Goal: Transaction & Acquisition: Book appointment/travel/reservation

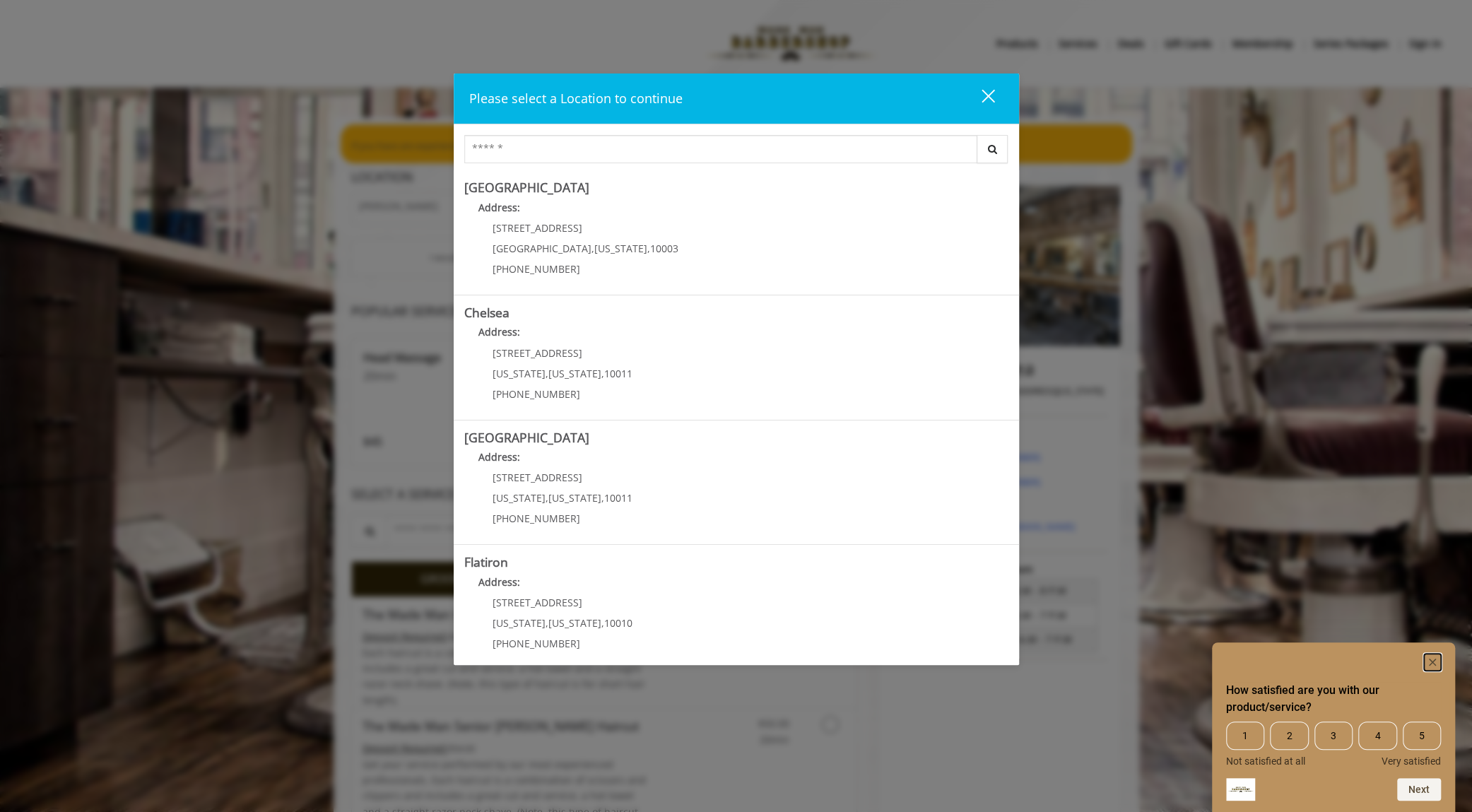
click at [1434, 662] on rect "Hide survey" at bounding box center [1432, 662] width 17 height 17
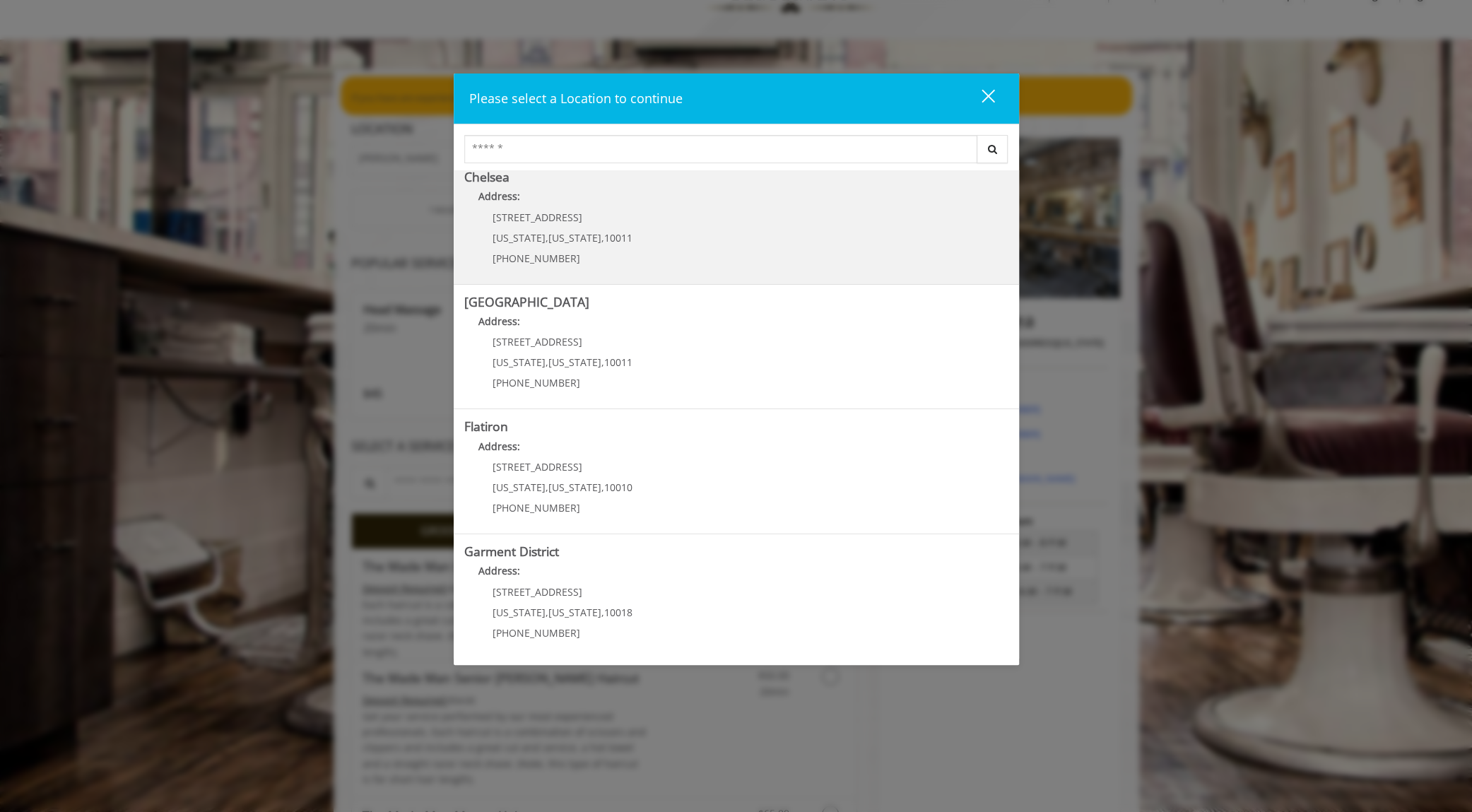
scroll to position [71, 0]
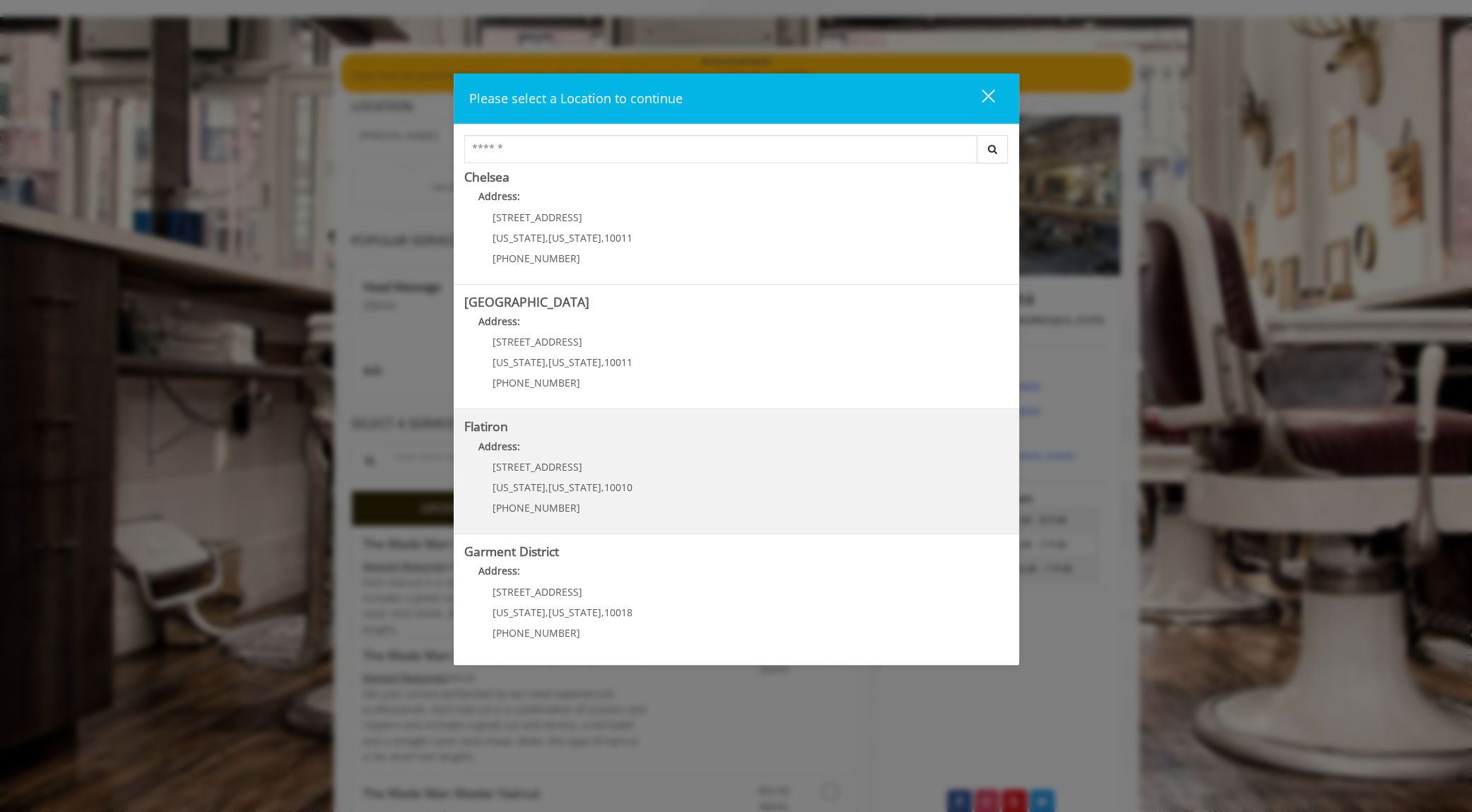
click at [573, 502] on p "(917) 475-1765" at bounding box center [563, 507] width 140 height 11
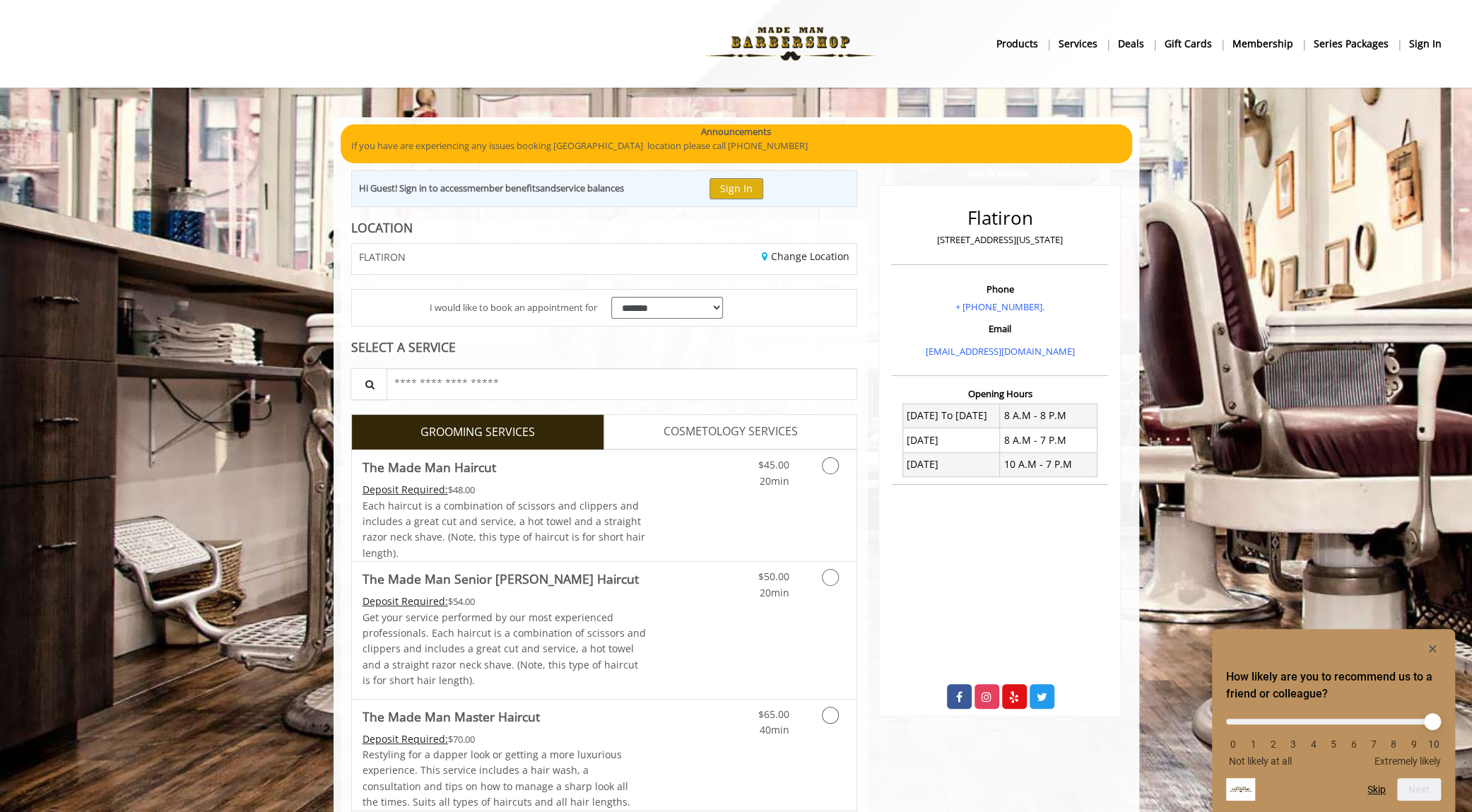
scroll to position [71, 0]
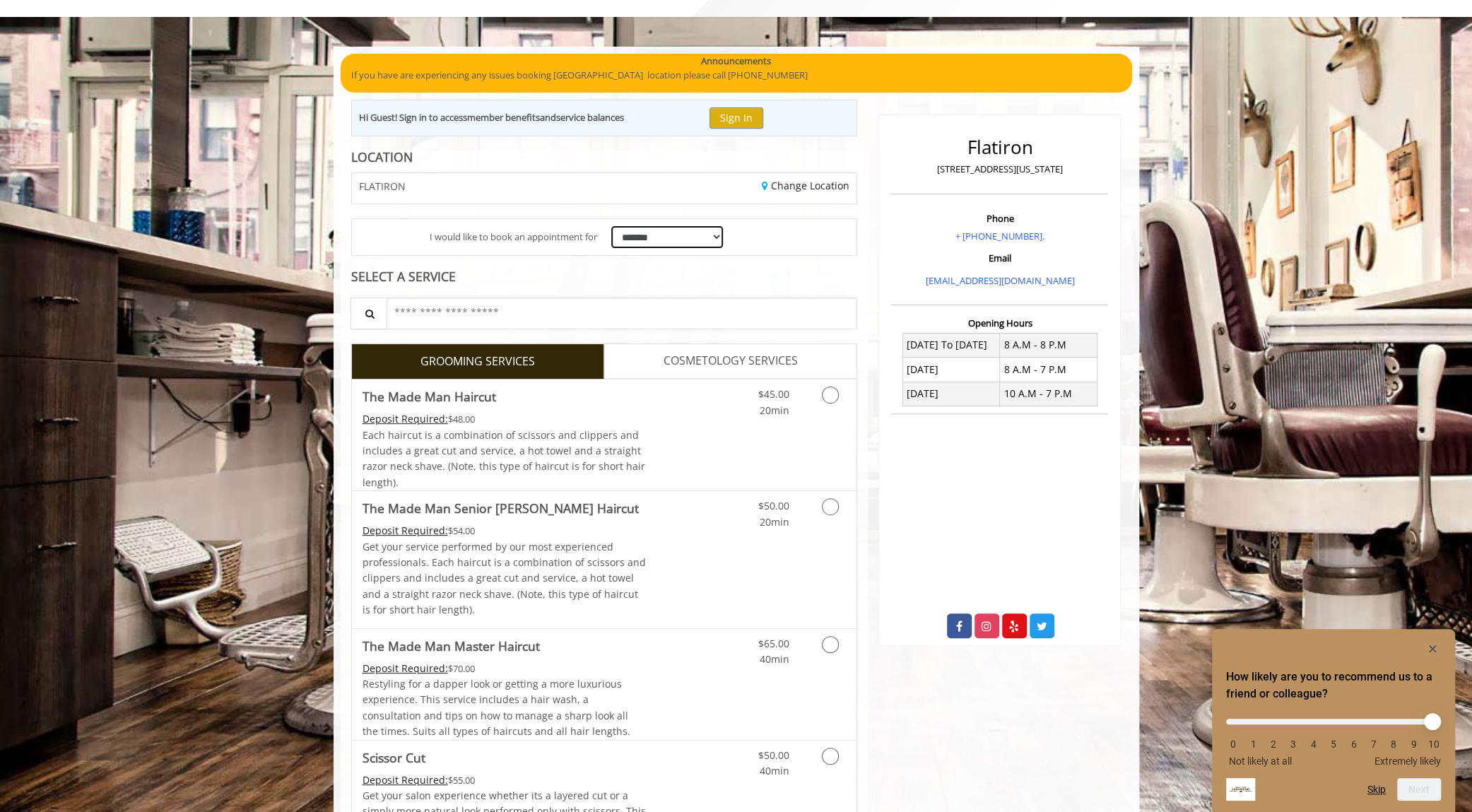
click at [662, 237] on select "**********" at bounding box center [668, 237] width 112 height 22
click at [814, 251] on div "**********" at bounding box center [604, 237] width 505 height 36
click at [703, 230] on select "**********" at bounding box center [668, 237] width 112 height 22
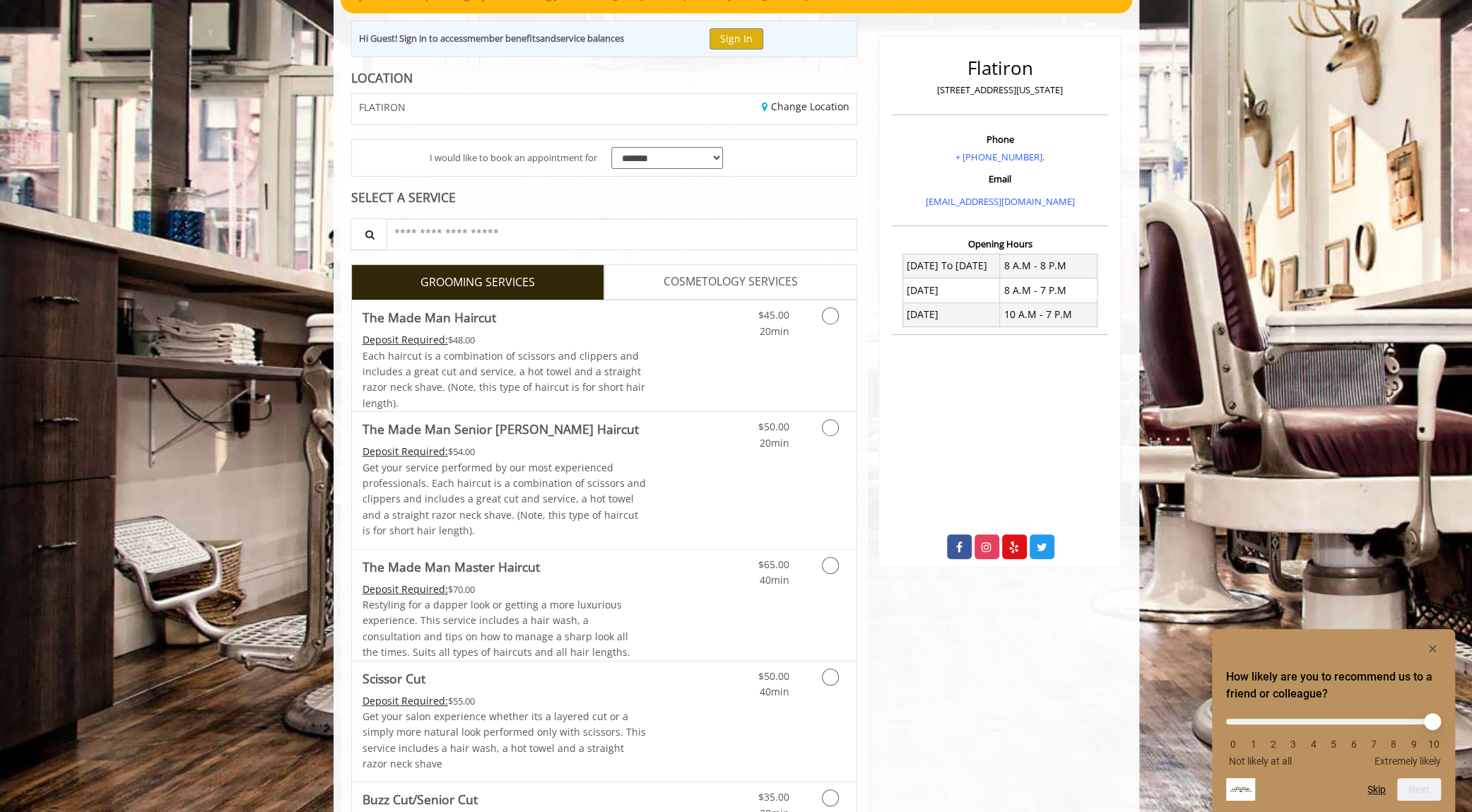
scroll to position [141, 0]
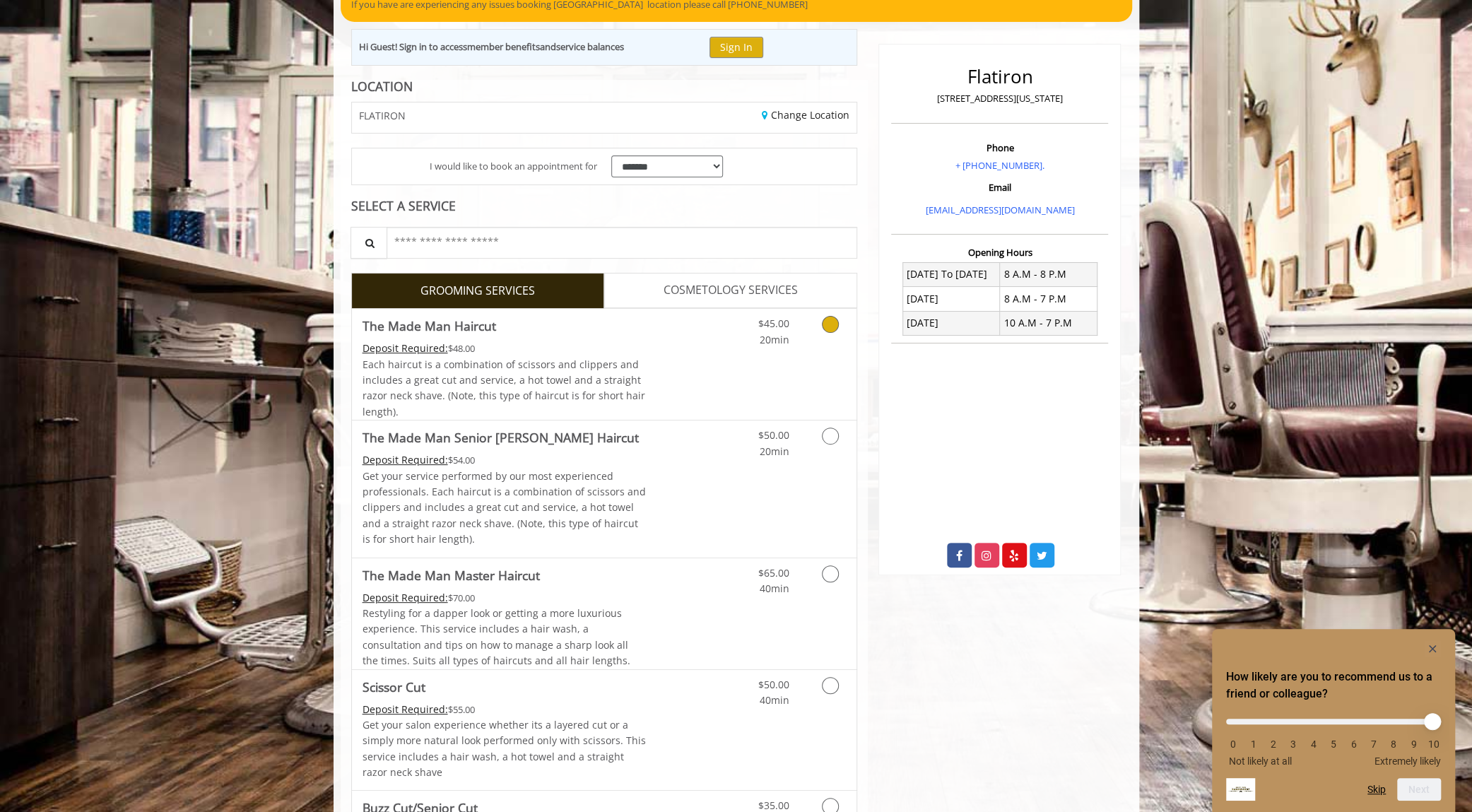
click at [826, 318] on icon "Grooming services" at bounding box center [830, 324] width 17 height 17
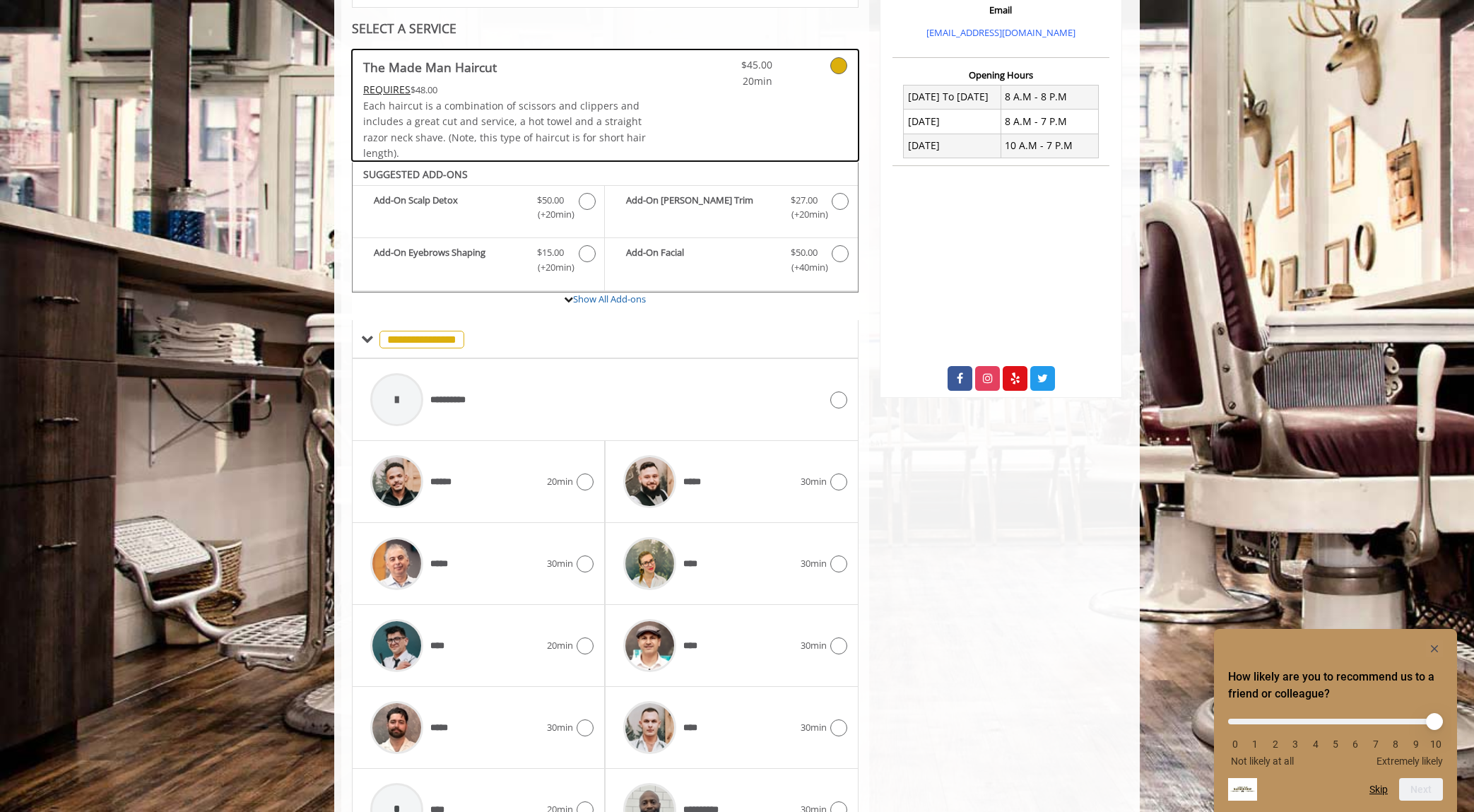
scroll to position [402, 0]
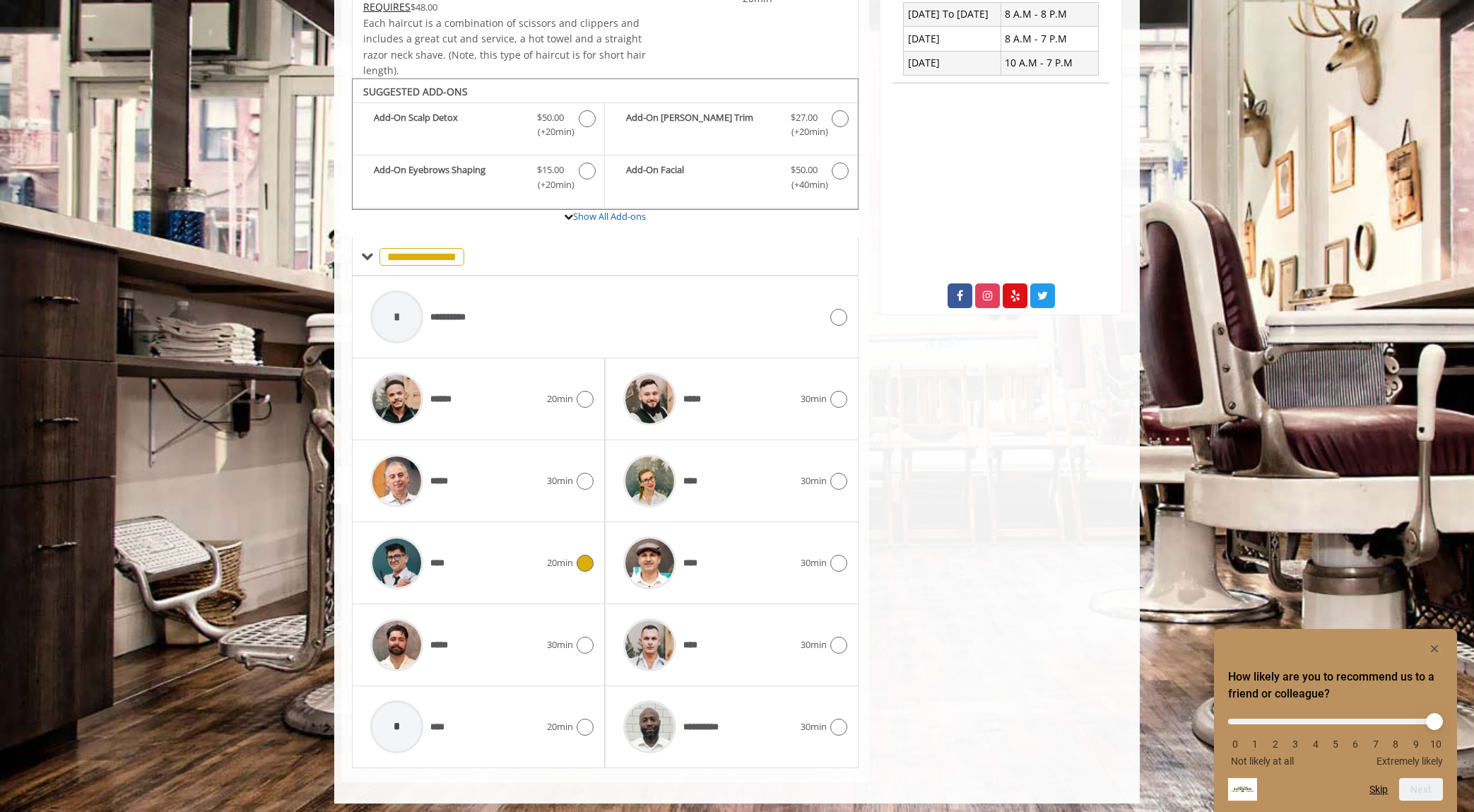
click at [587, 561] on icon at bounding box center [585, 562] width 17 height 17
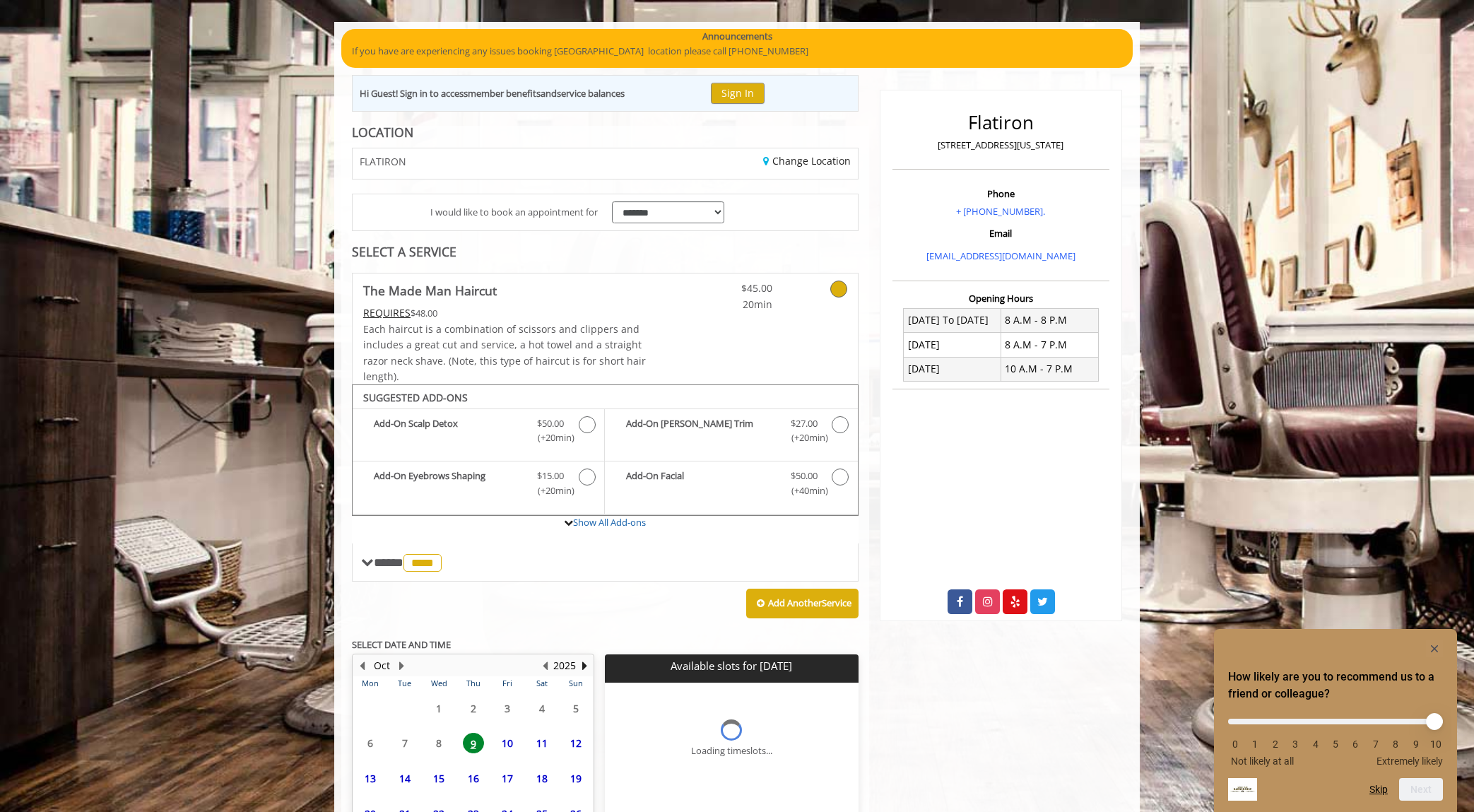
scroll to position [224, 0]
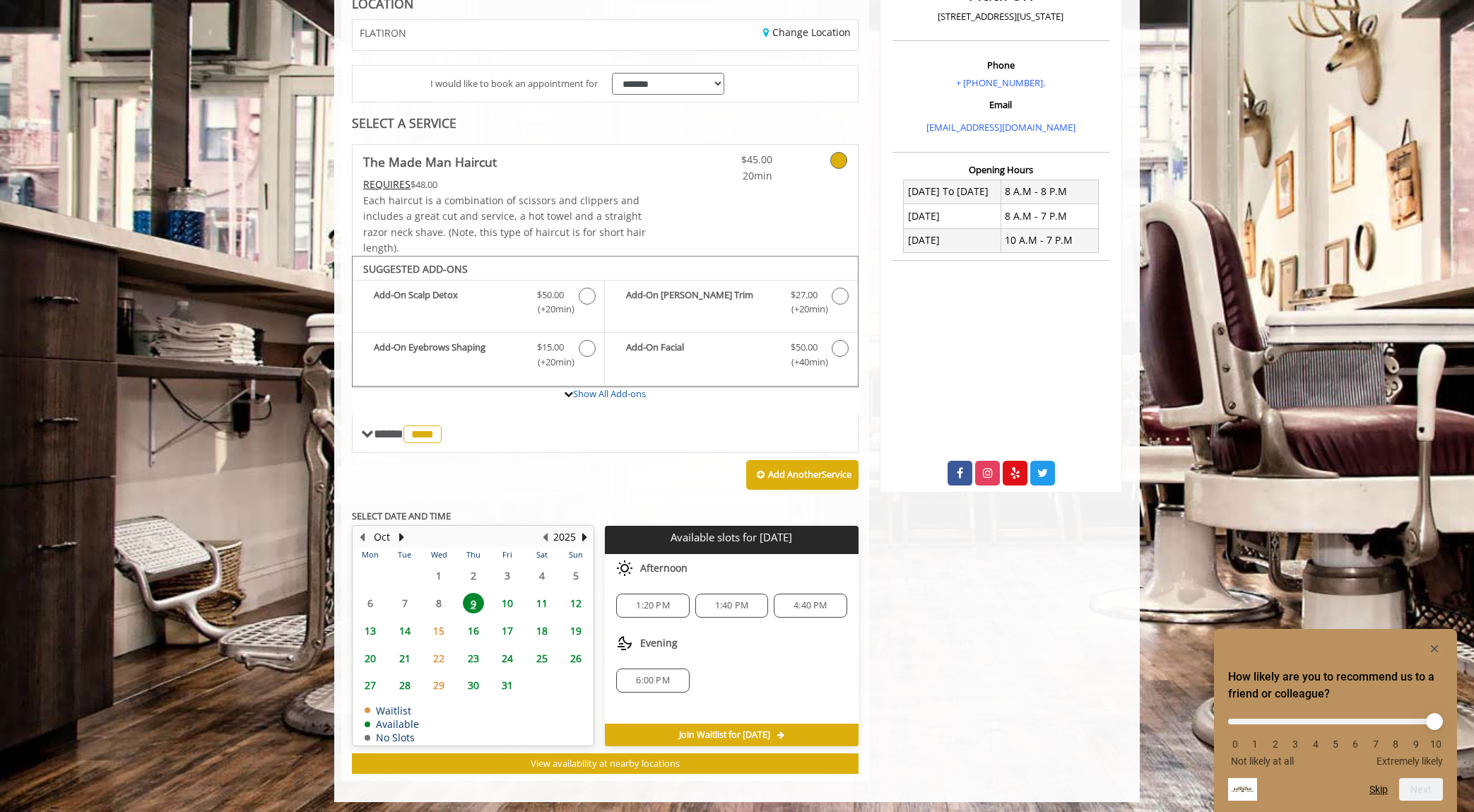
click at [509, 597] on span "10" at bounding box center [507, 602] width 21 height 20
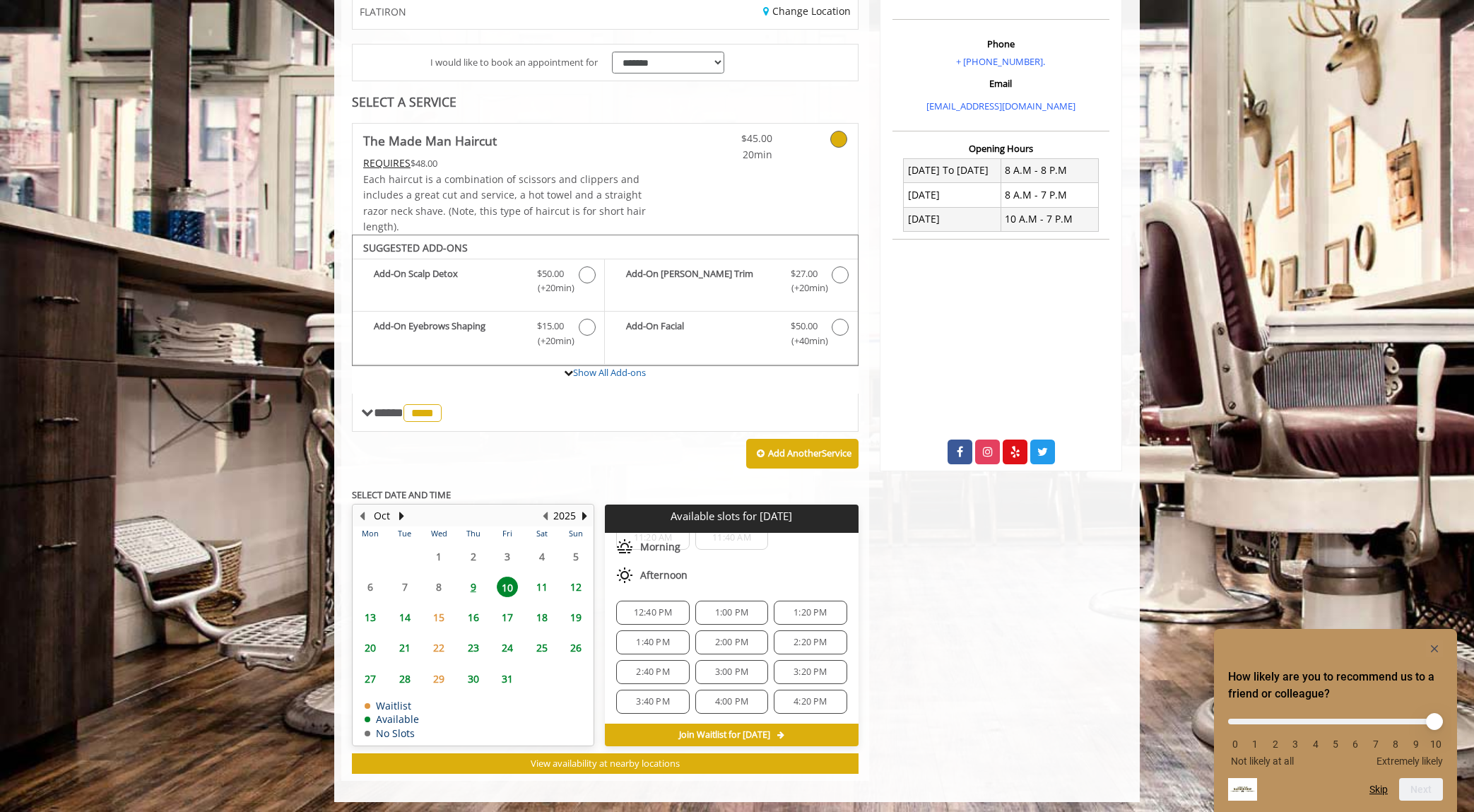
scroll to position [141, 0]
click at [730, 661] on span "3:00 PM" at bounding box center [732, 667] width 33 height 11
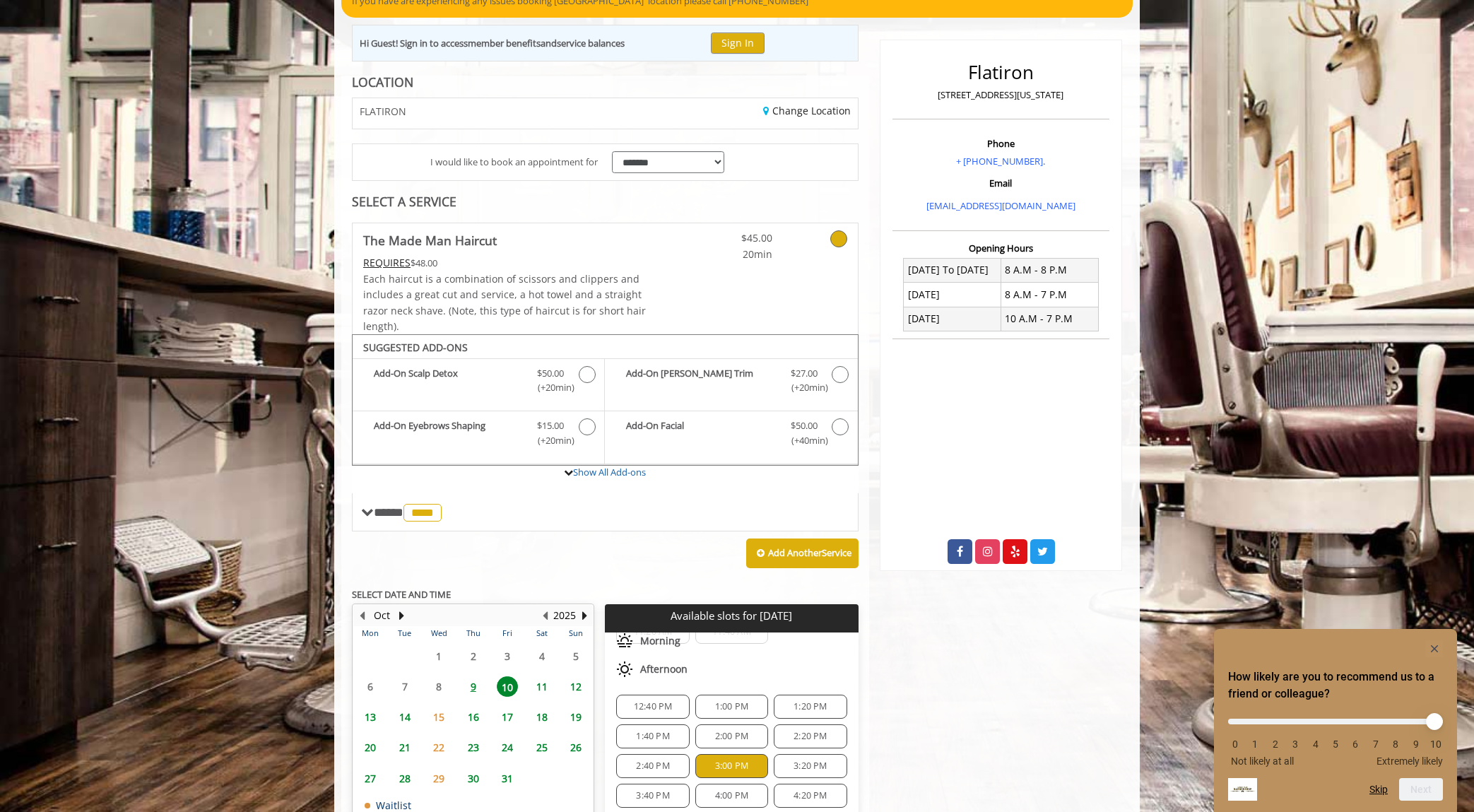
scroll to position [0, 0]
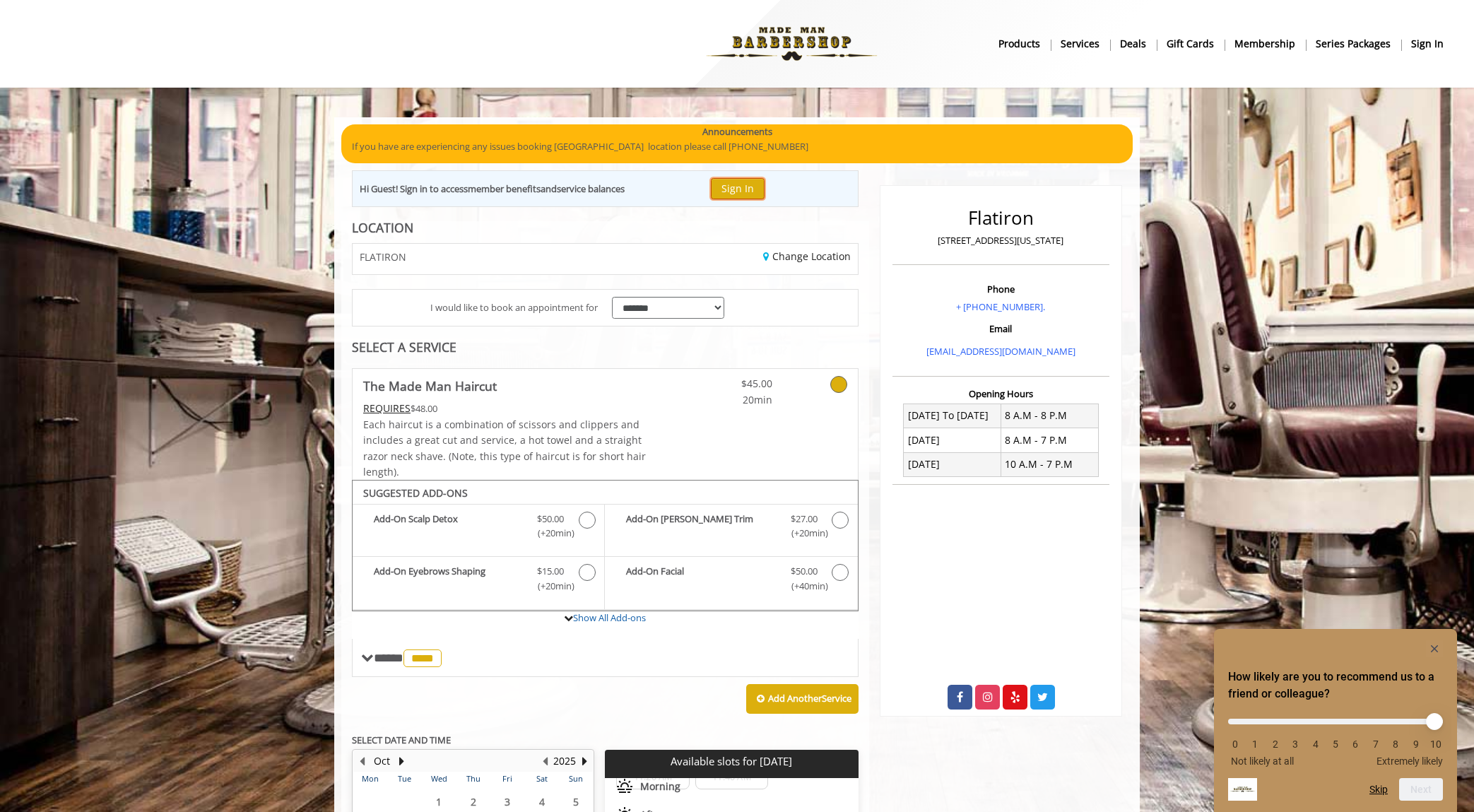
click at [738, 189] on button "Sign In" at bounding box center [737, 188] width 54 height 20
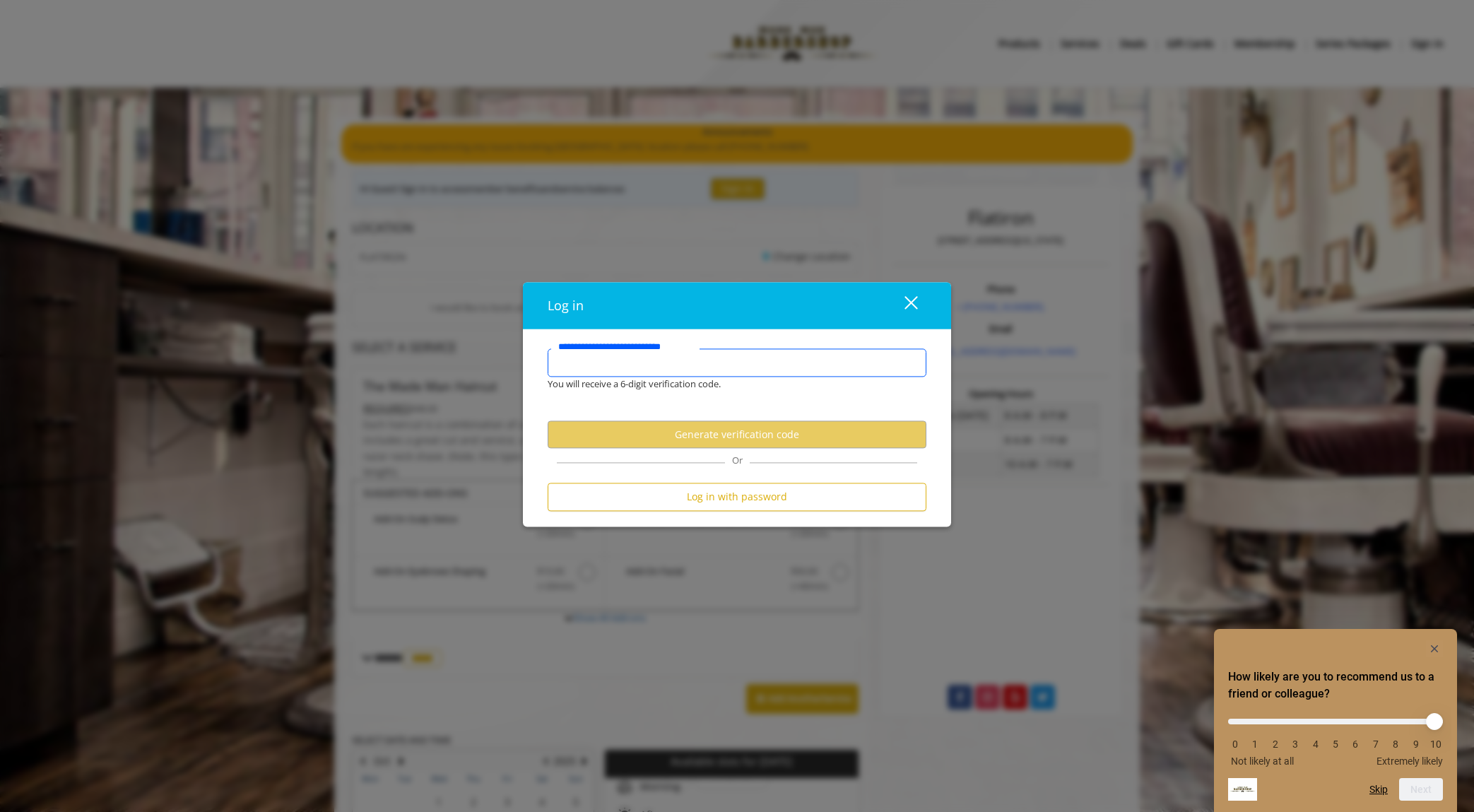
click at [720, 363] on input "**********" at bounding box center [737, 362] width 379 height 28
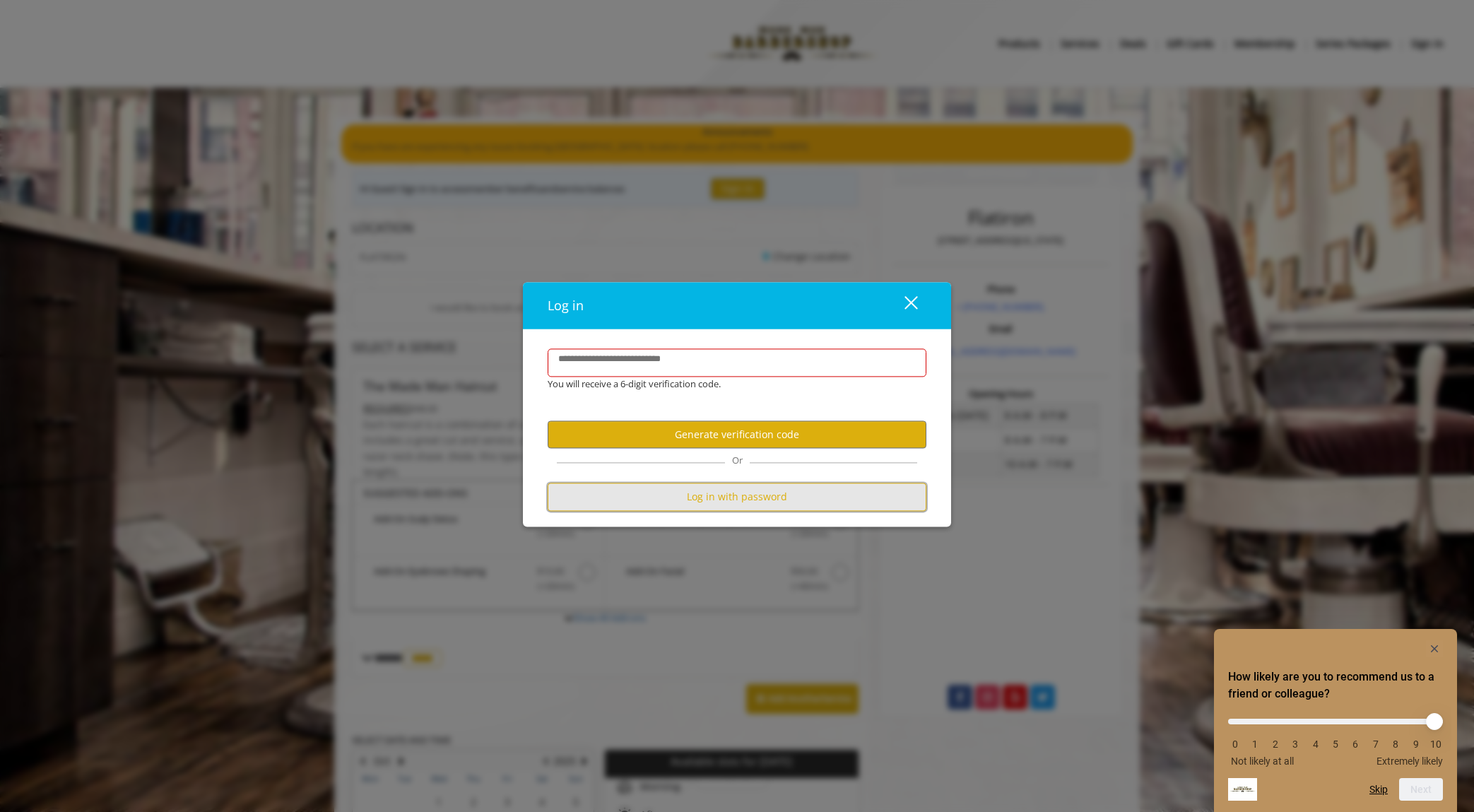
click at [762, 499] on button "Log in with password" at bounding box center [737, 497] width 379 height 28
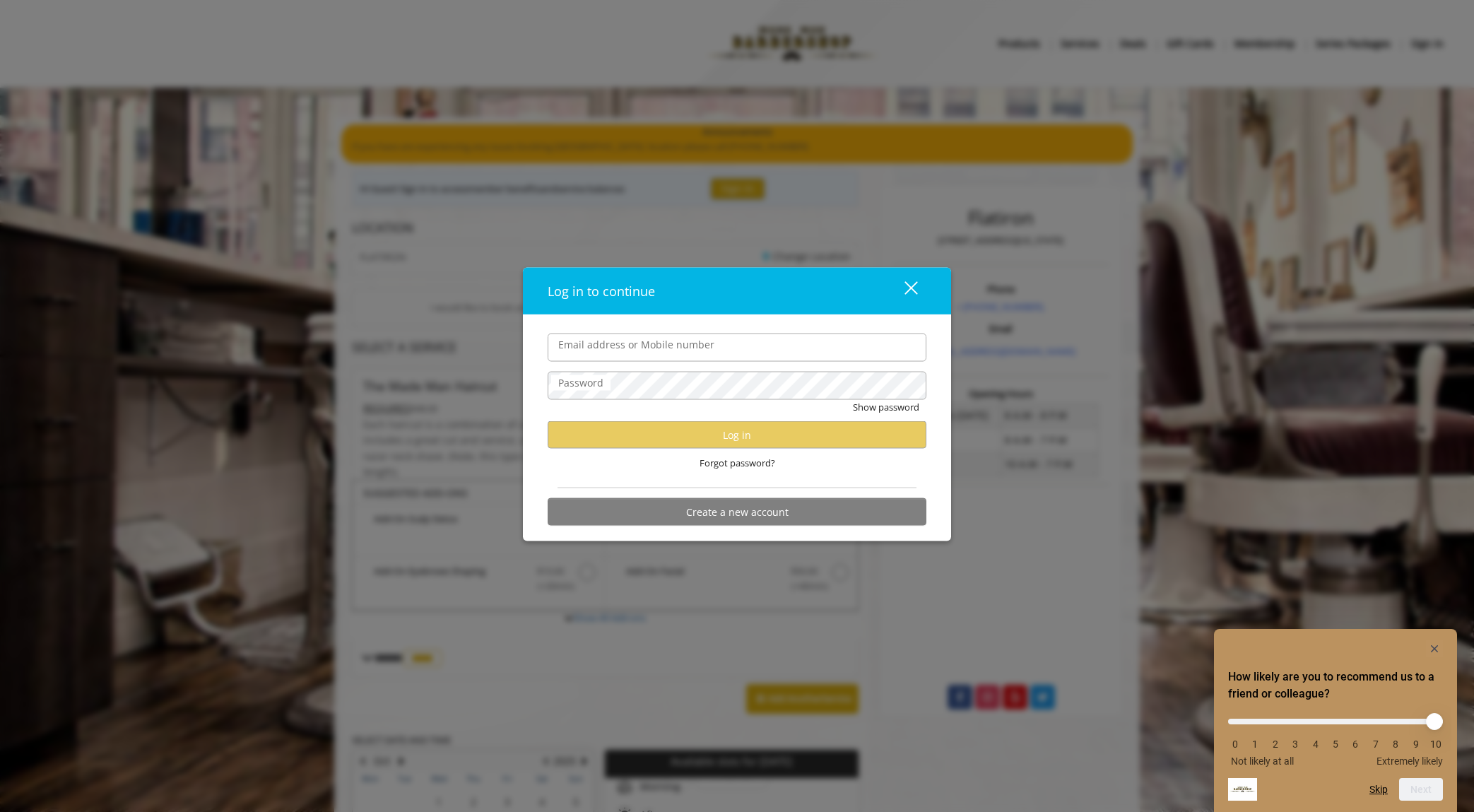
type input "**********"
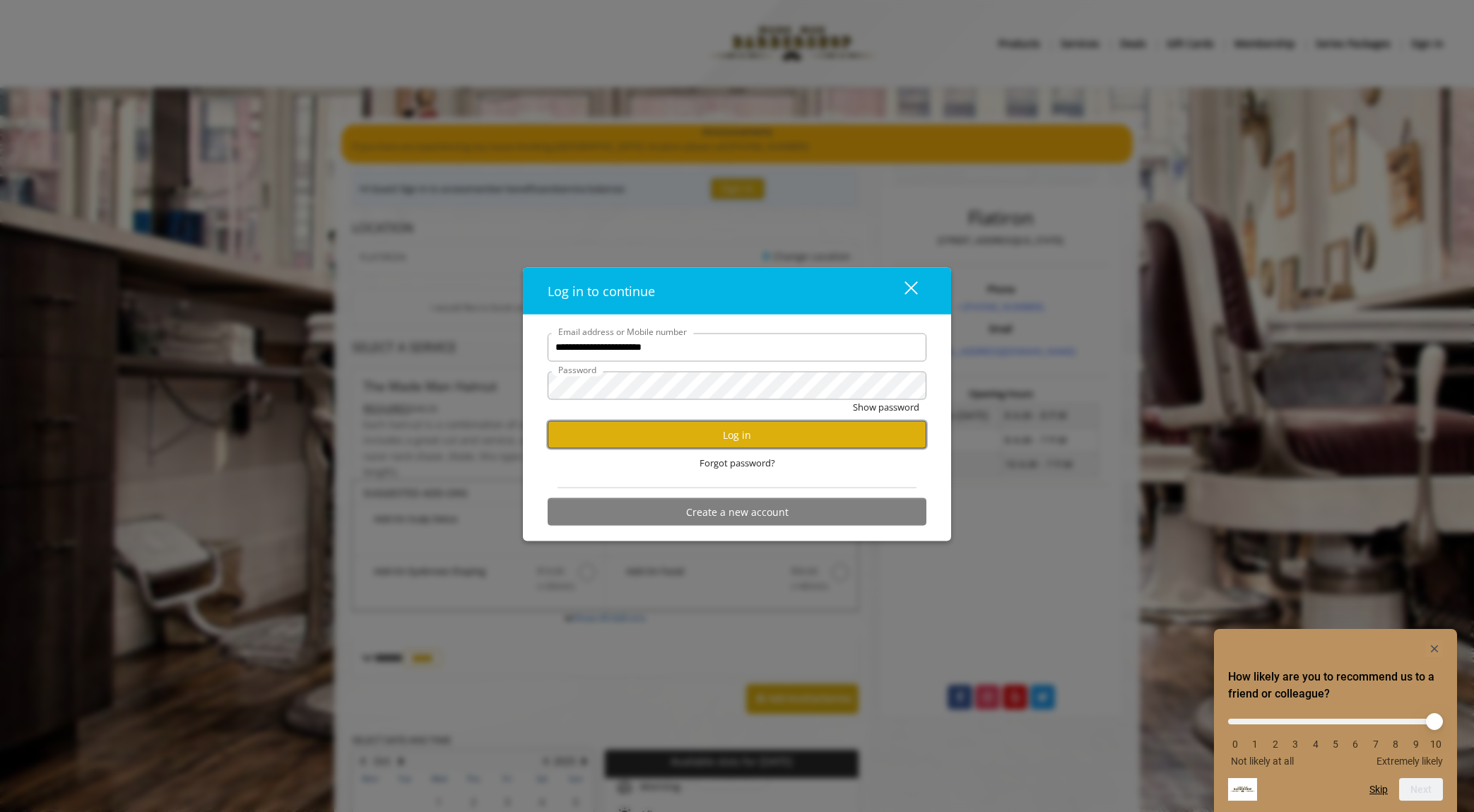
click at [750, 436] on button "Log in" at bounding box center [737, 435] width 379 height 28
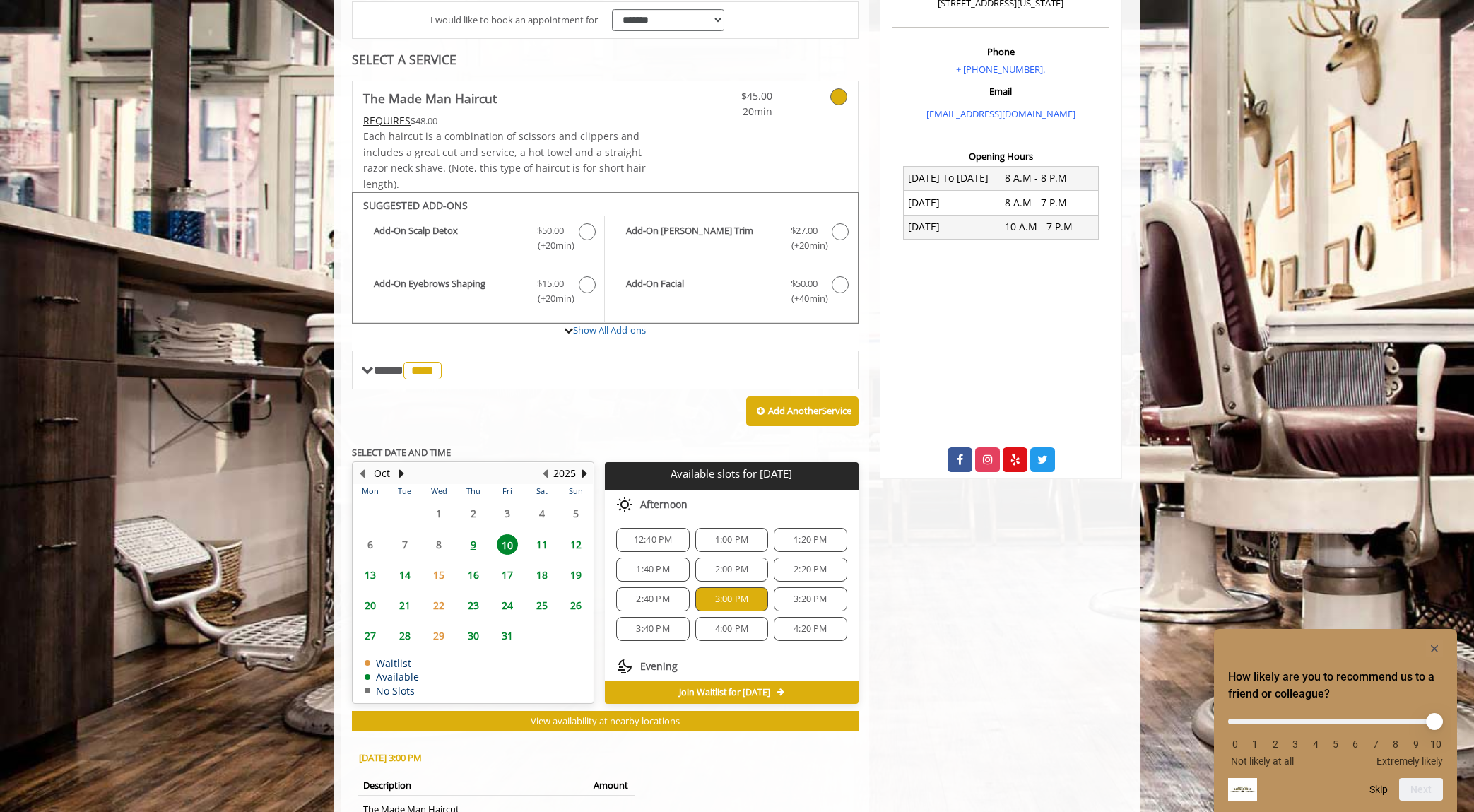
scroll to position [308, 0]
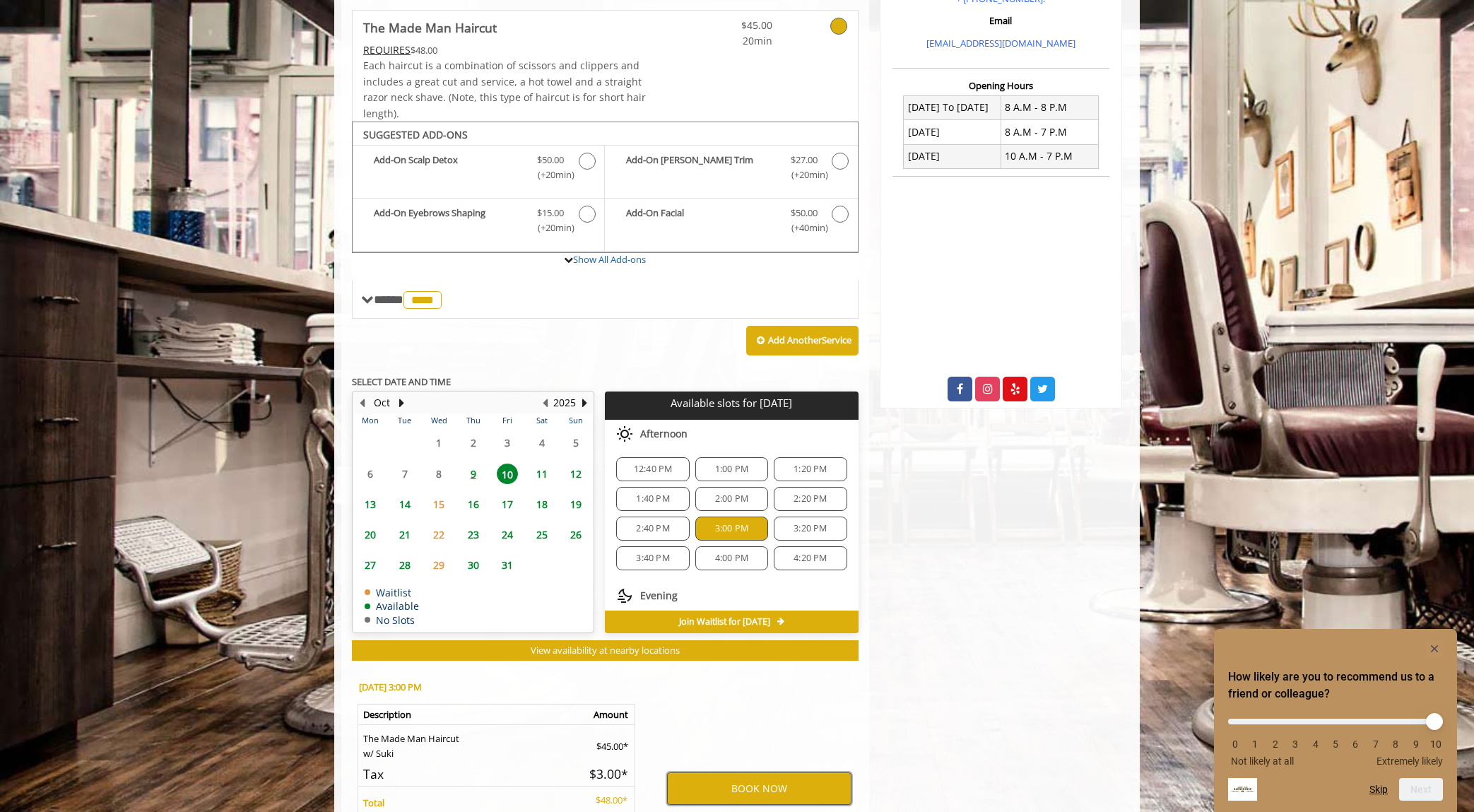
click at [762, 784] on button "BOOK NOW" at bounding box center [759, 788] width 185 height 33
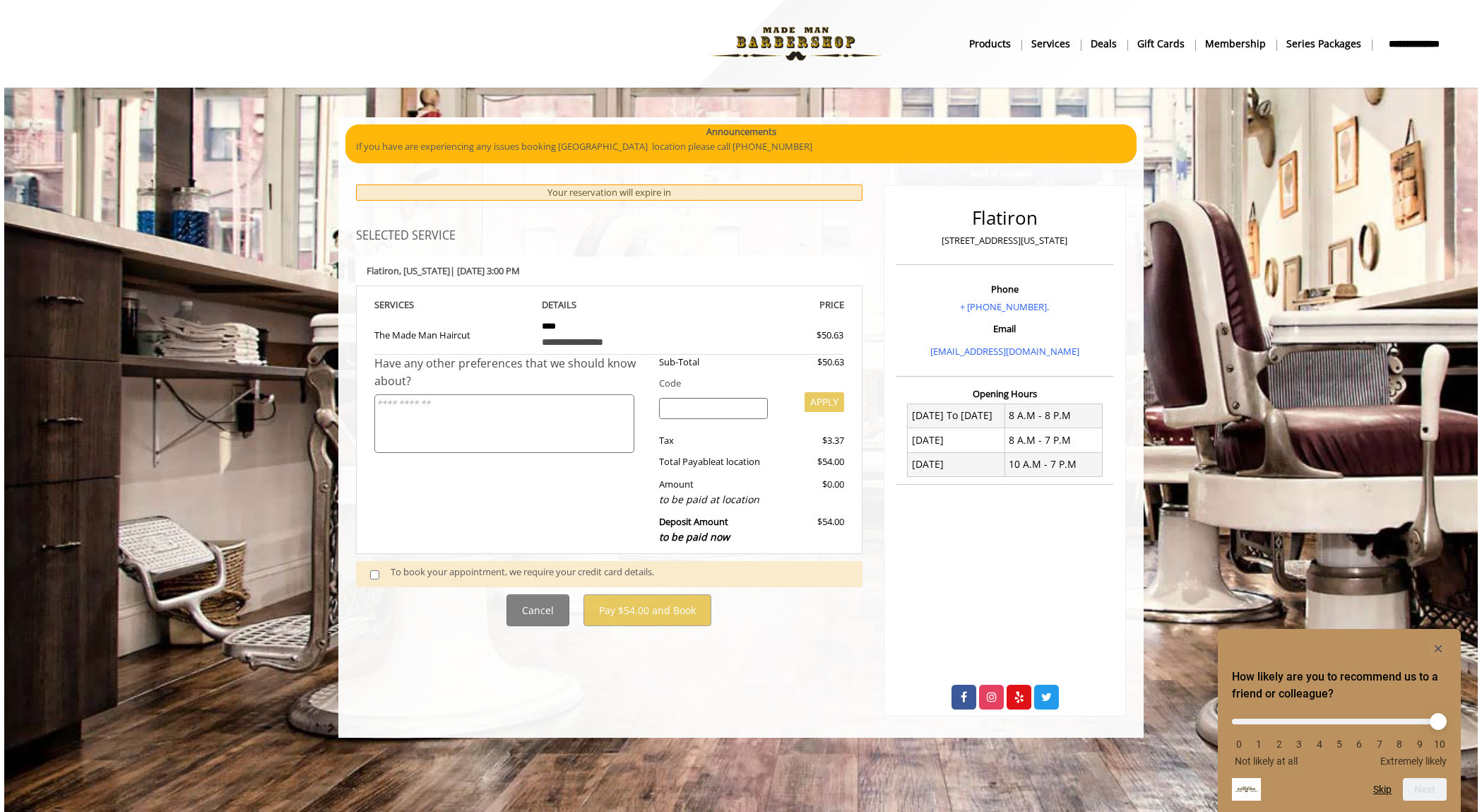
scroll to position [0, 0]
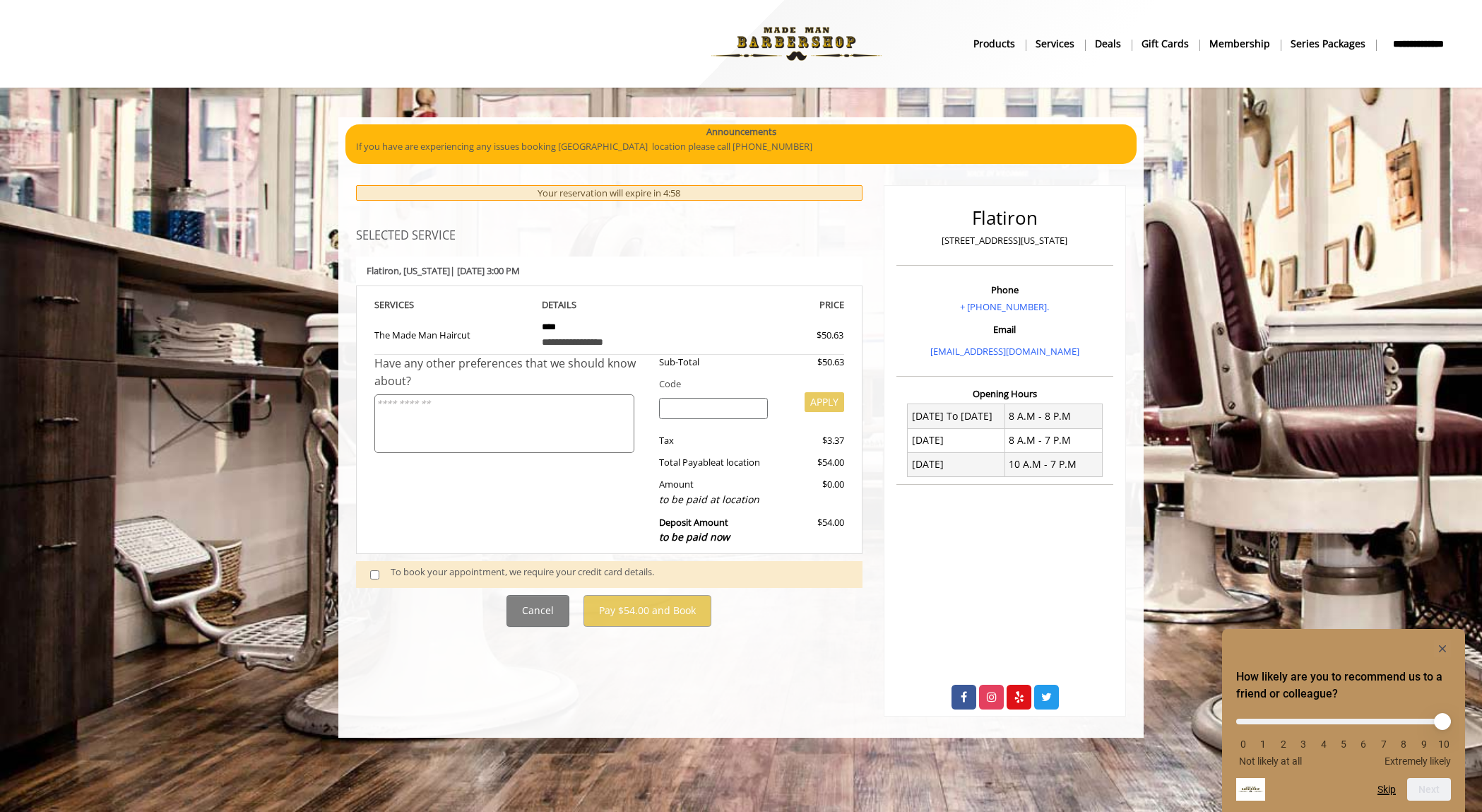
click at [1388, 788] on button "Skip" at bounding box center [1387, 789] width 19 height 11
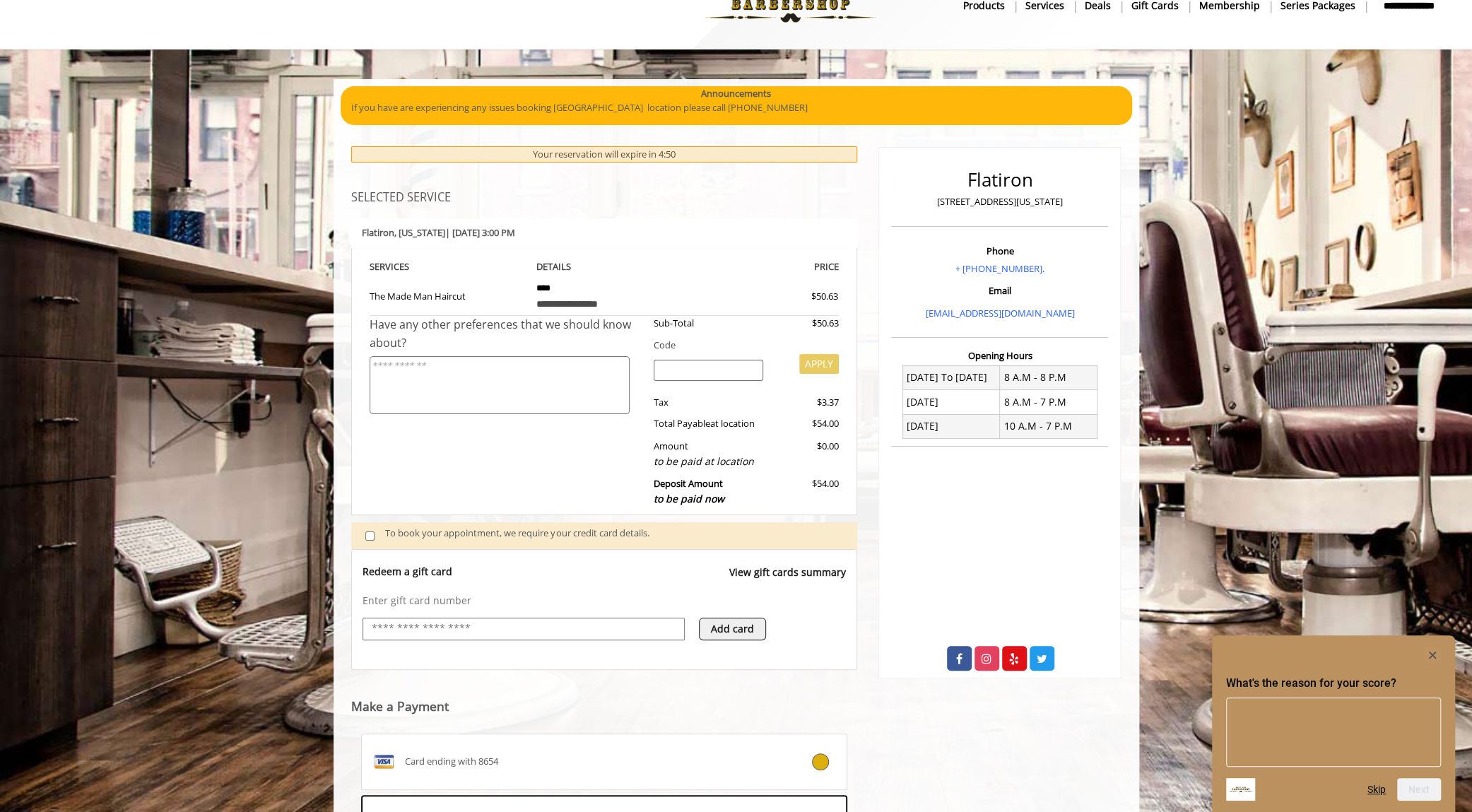
scroll to position [180, 0]
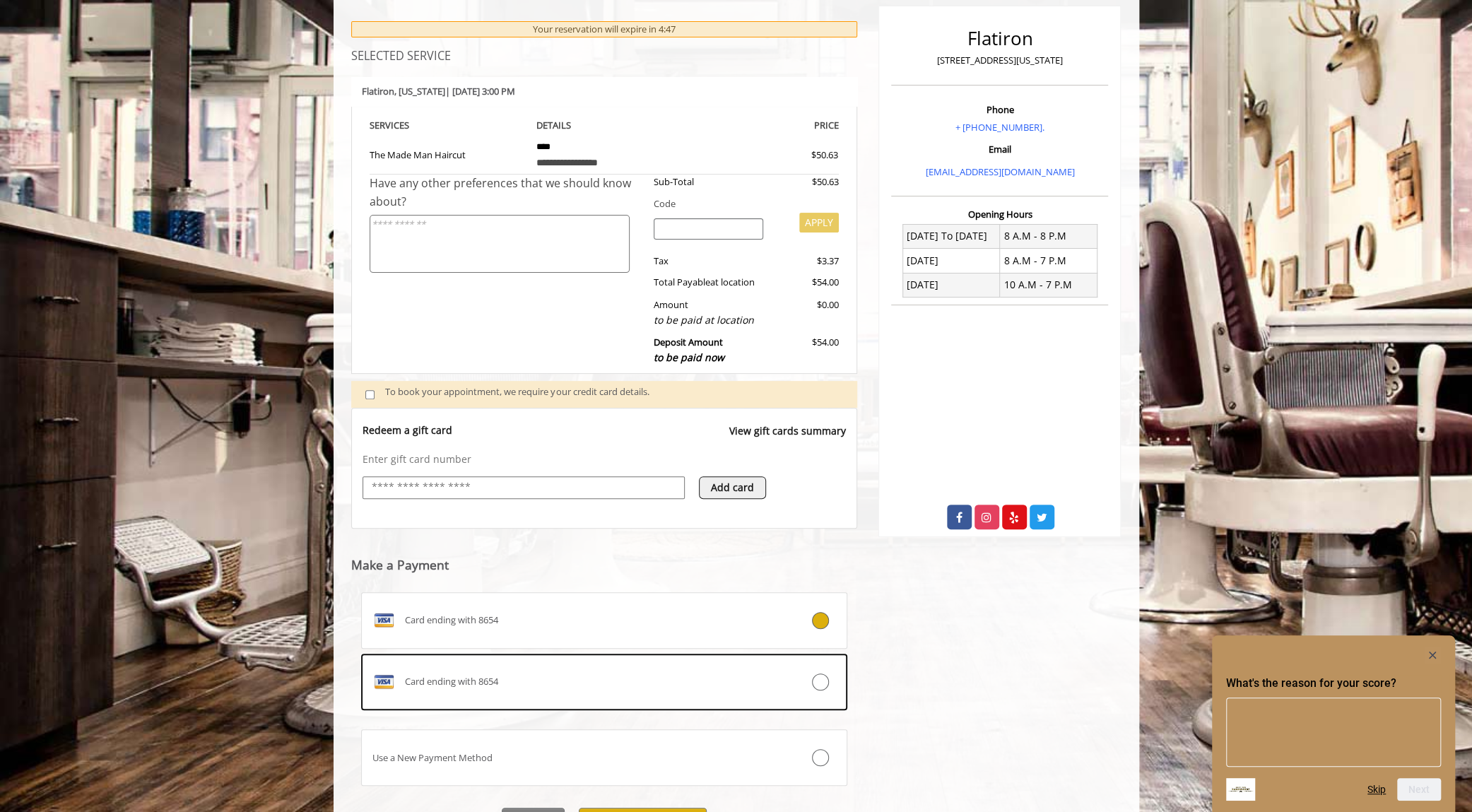
click at [969, 648] on div "Flatiron [STREET_ADDRESS][US_STATE] Phone + [PHONE_NUMBER]. Email [EMAIL_ADDRES…" at bounding box center [999, 422] width 263 height 862
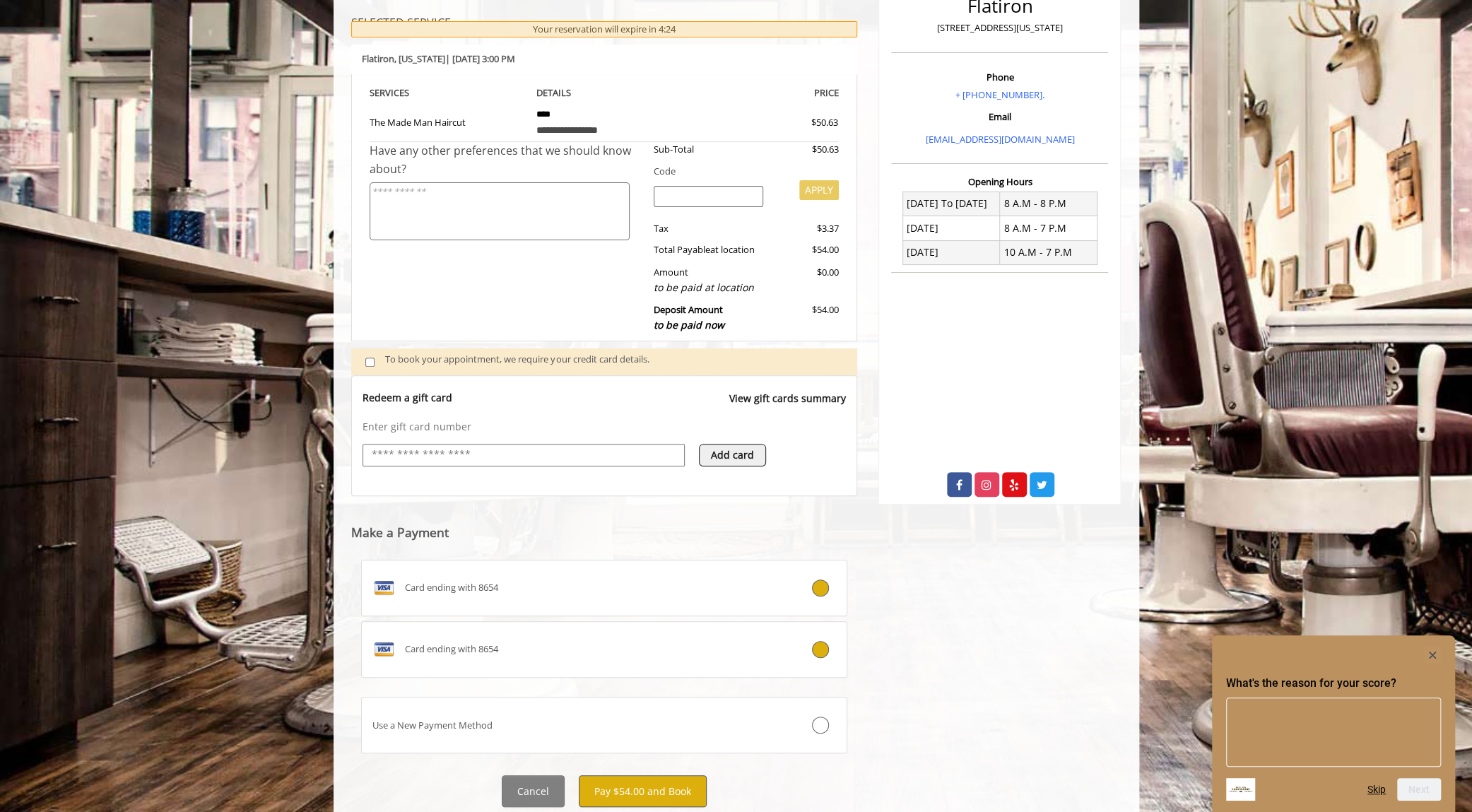
scroll to position [254, 0]
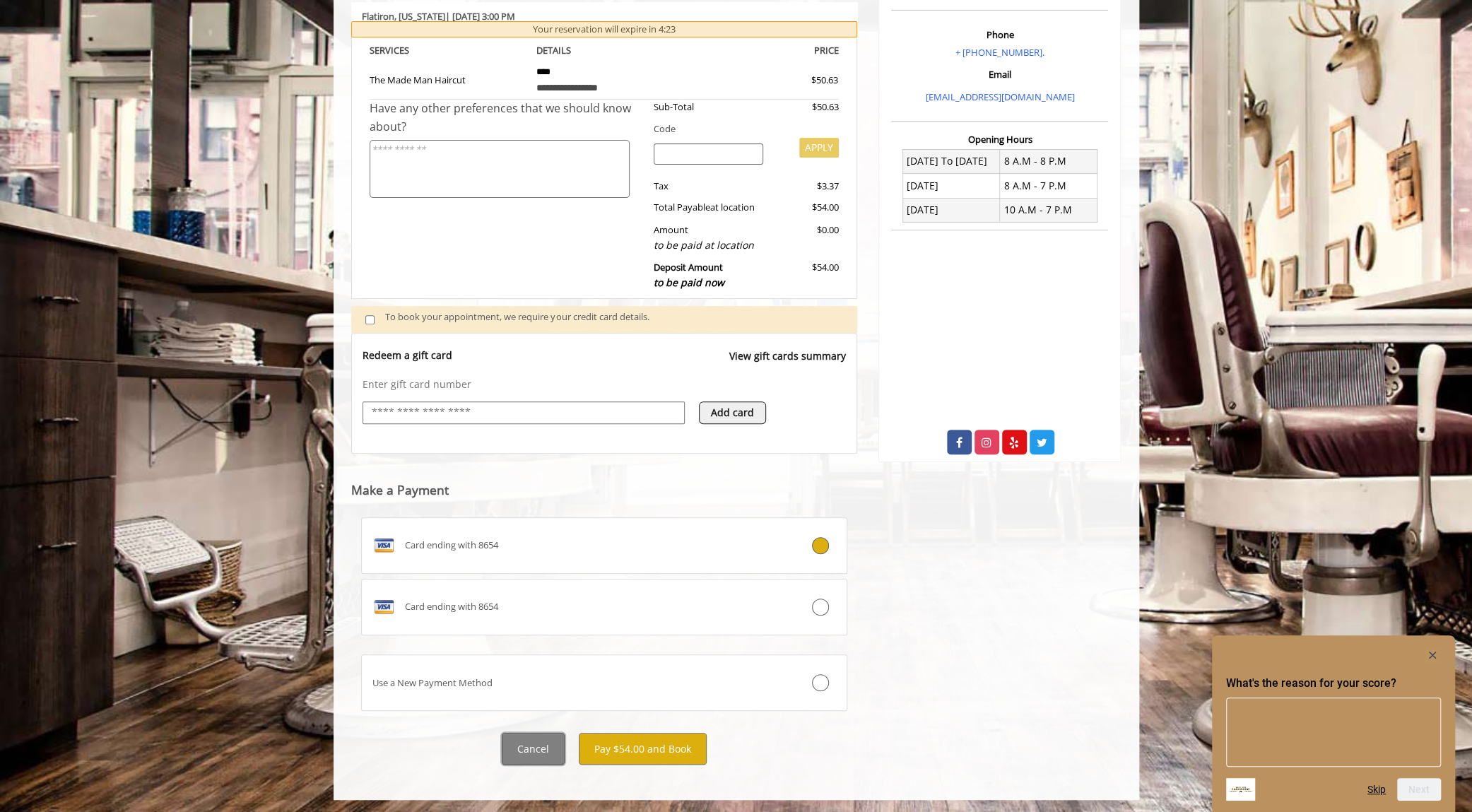
click at [542, 740] on button "Cancel" at bounding box center [533, 748] width 63 height 32
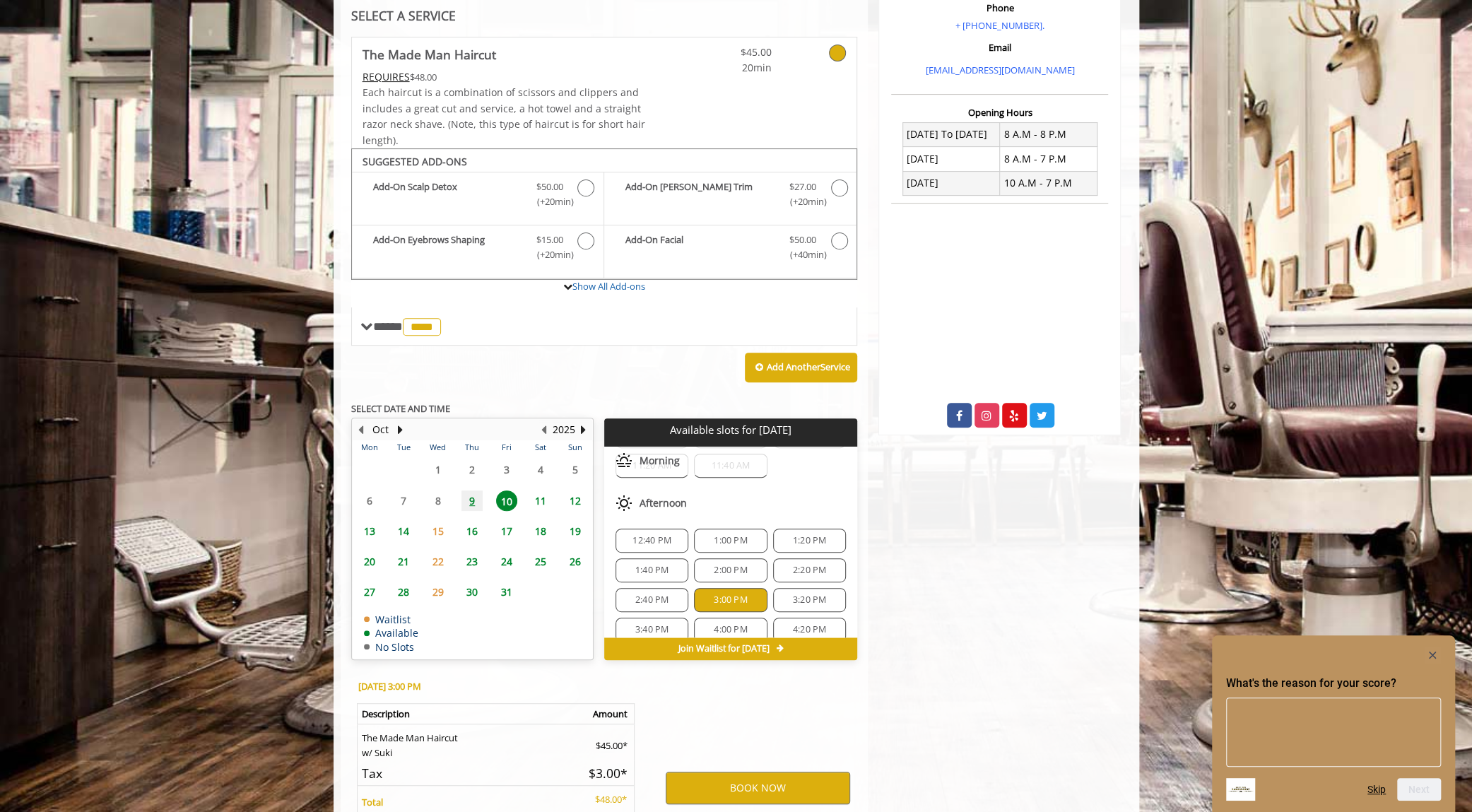
scroll to position [136, 0]
click at [804, 521] on span "1:20 PM" at bounding box center [809, 527] width 33 height 11
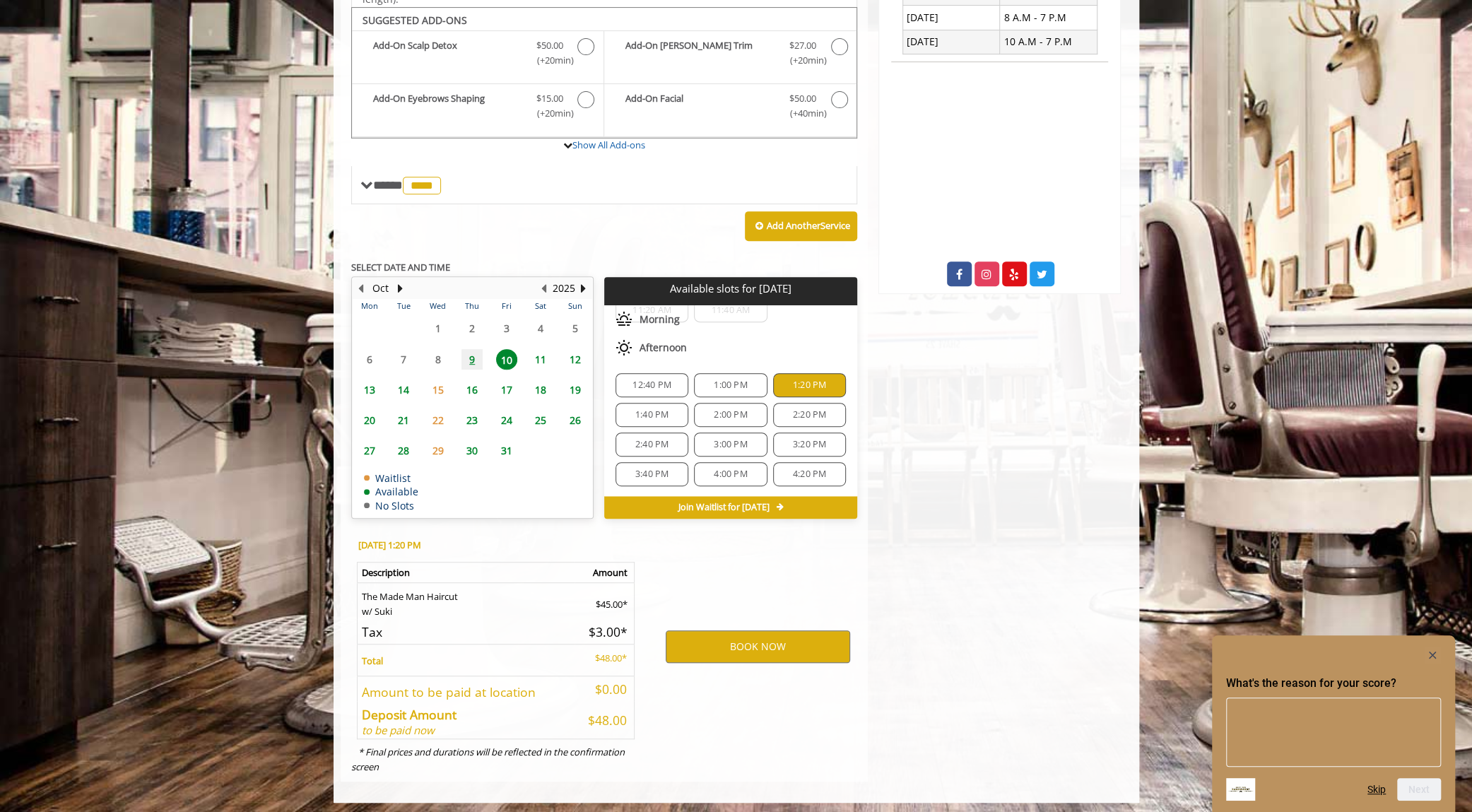
click at [729, 380] on span "1:00 PM" at bounding box center [730, 385] width 33 height 11
click at [808, 645] on button "BOOK NOW" at bounding box center [758, 646] width 185 height 33
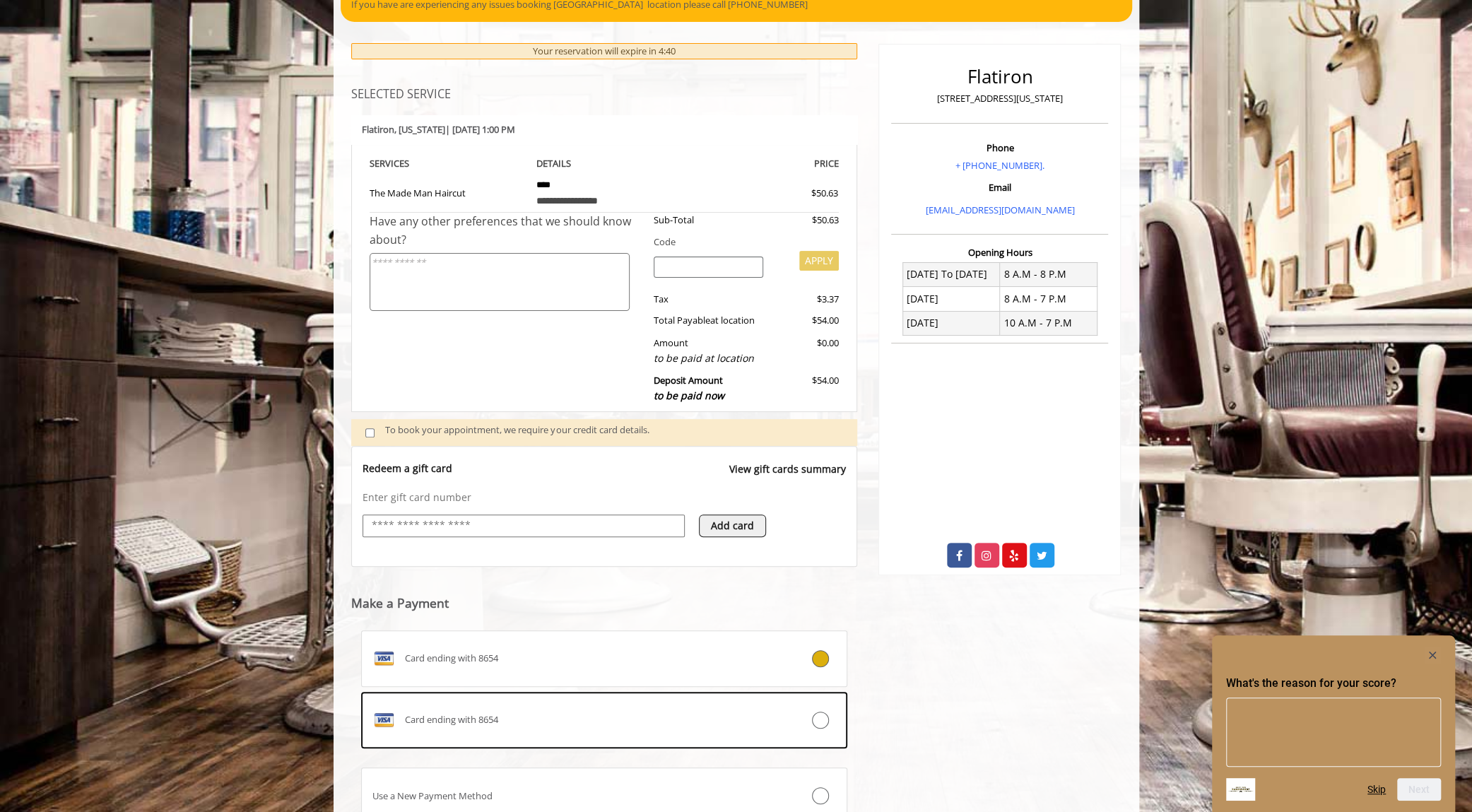
scroll to position [254, 0]
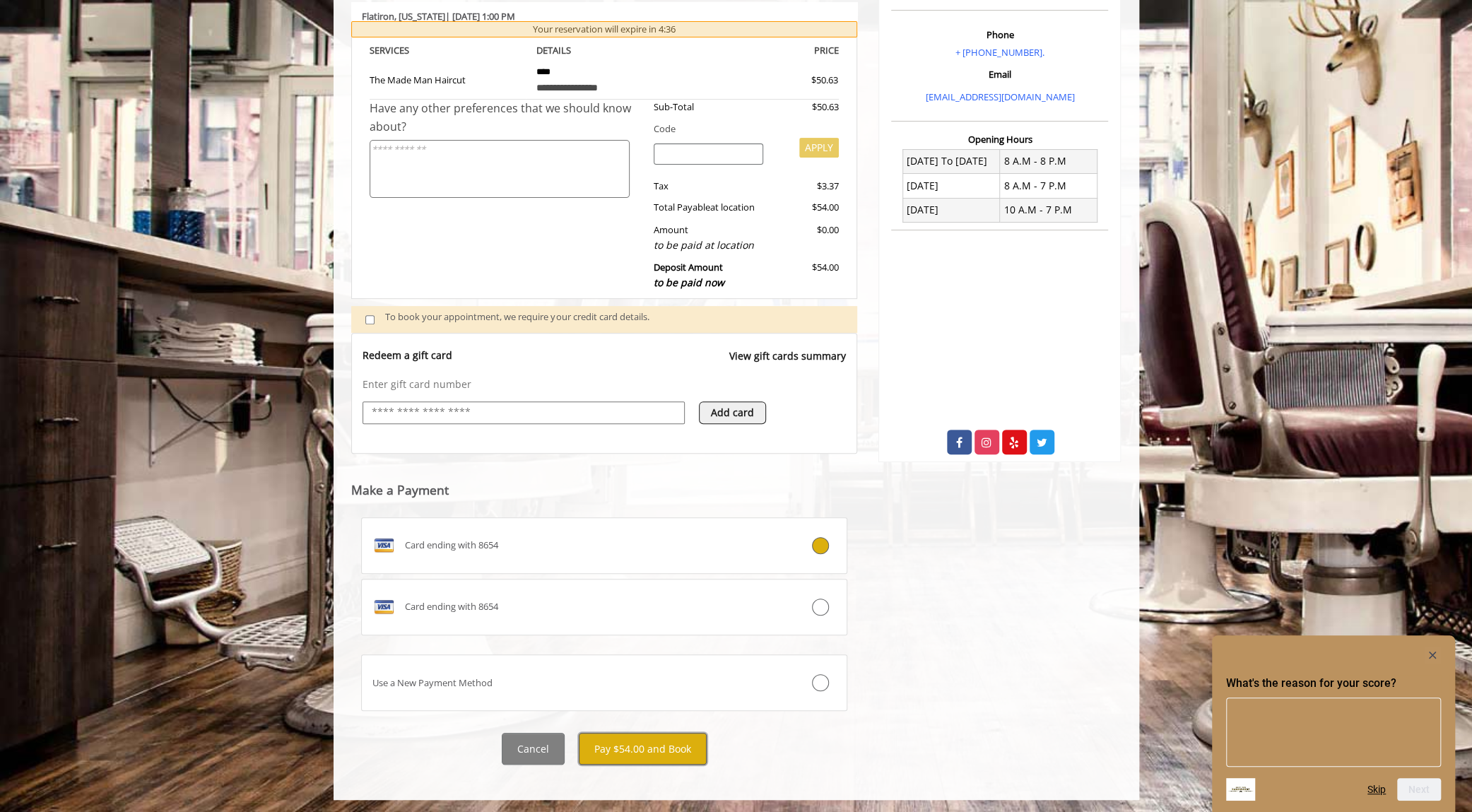
click at [673, 747] on button "Pay $54.00 and Book" at bounding box center [642, 748] width 128 height 32
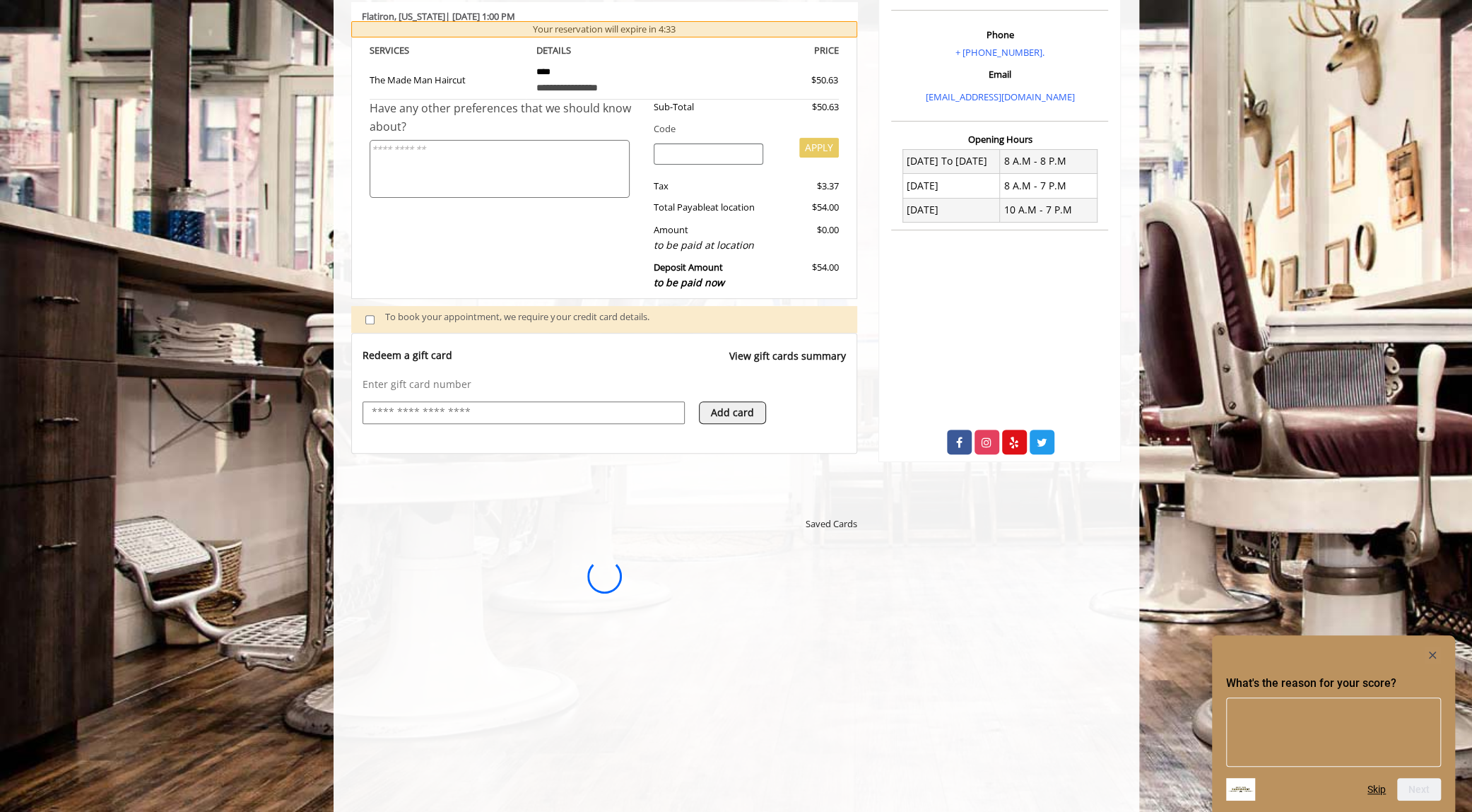
scroll to position [0, 0]
click at [1378, 791] on button "Skip" at bounding box center [1377, 789] width 19 height 11
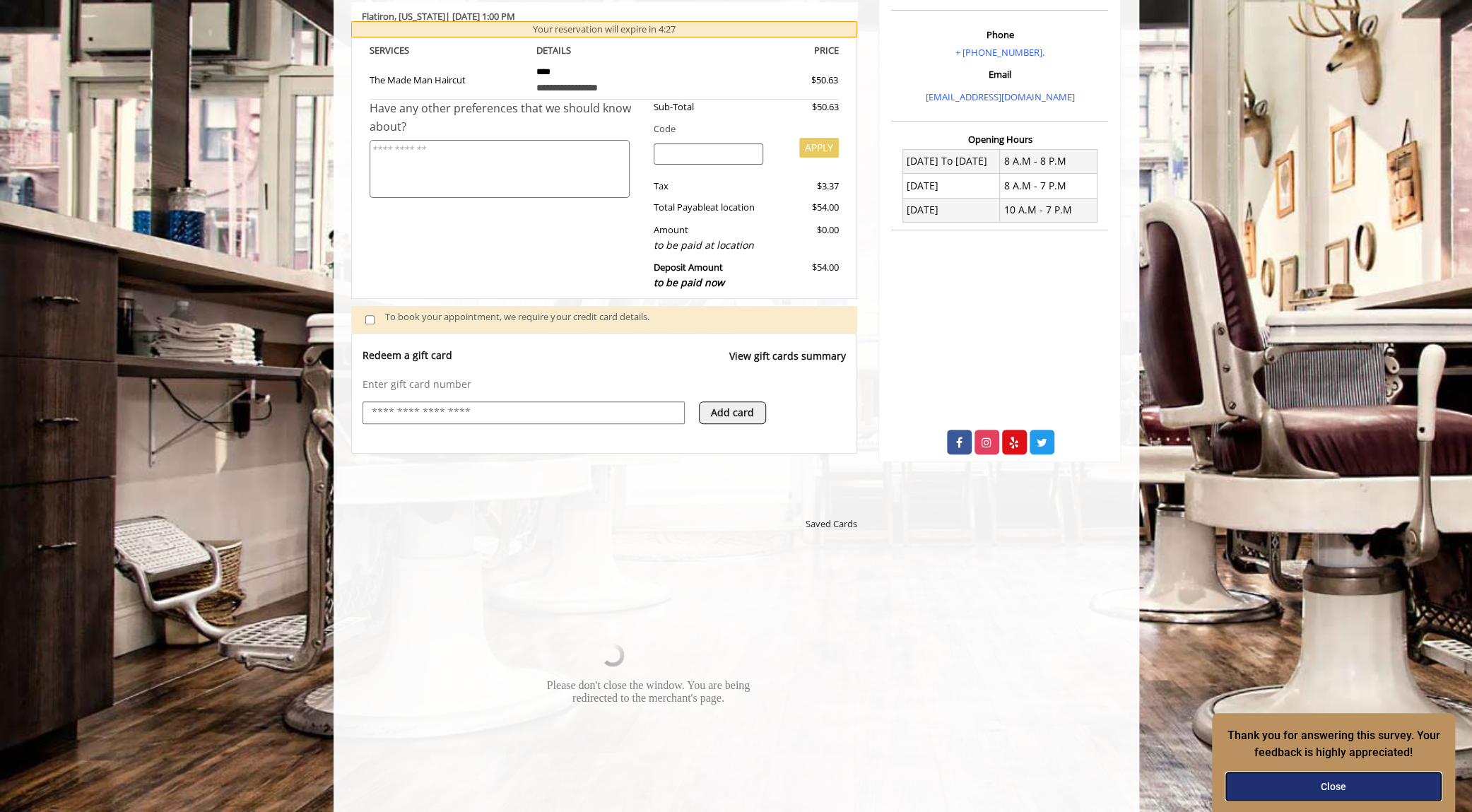
click at [1339, 784] on button "Close" at bounding box center [1334, 786] width 215 height 28
